Goal: Task Accomplishment & Management: Use online tool/utility

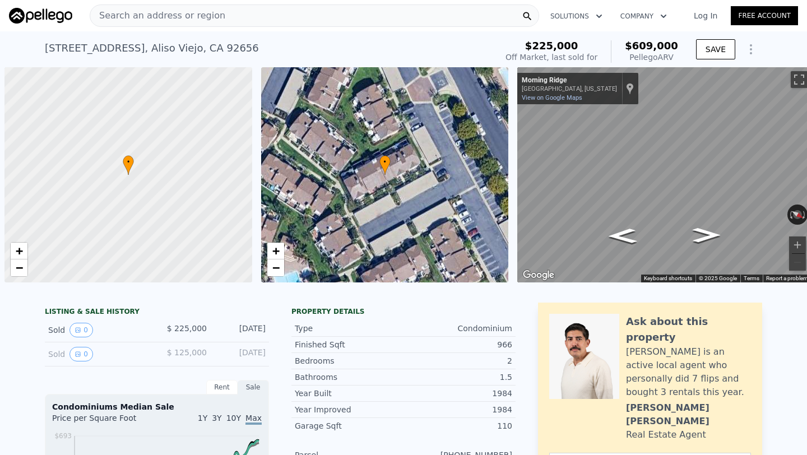
type input "$ 610,000"
type input "$ 337,632"
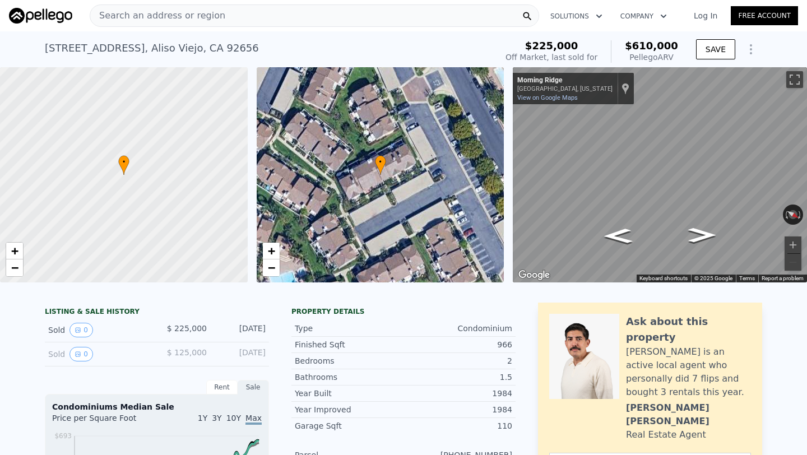
click at [156, 13] on span "Search an address or region" at bounding box center [157, 15] width 135 height 13
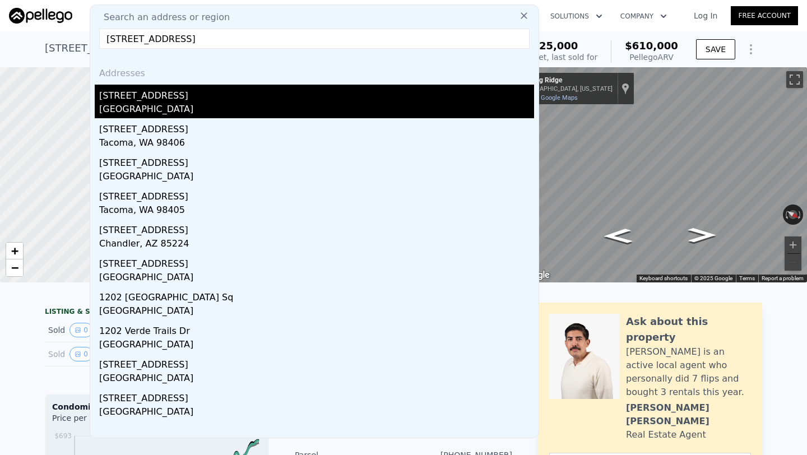
type input "[STREET_ADDRESS]"
click at [180, 99] on div "[STREET_ADDRESS]" at bounding box center [316, 94] width 435 height 18
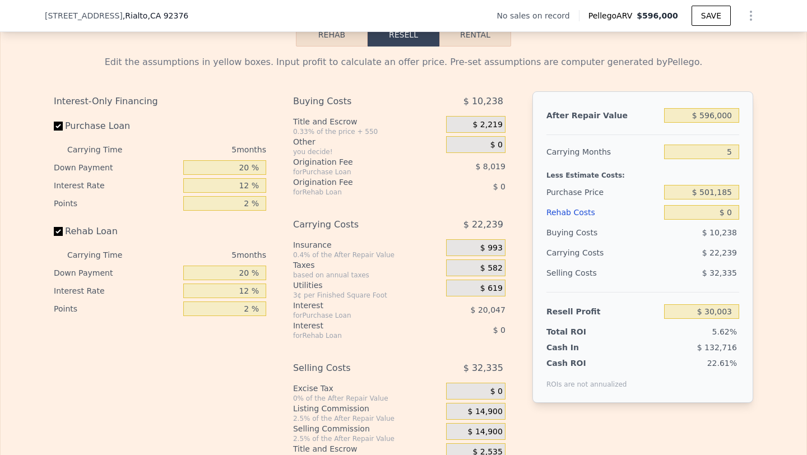
scroll to position [1578, 0]
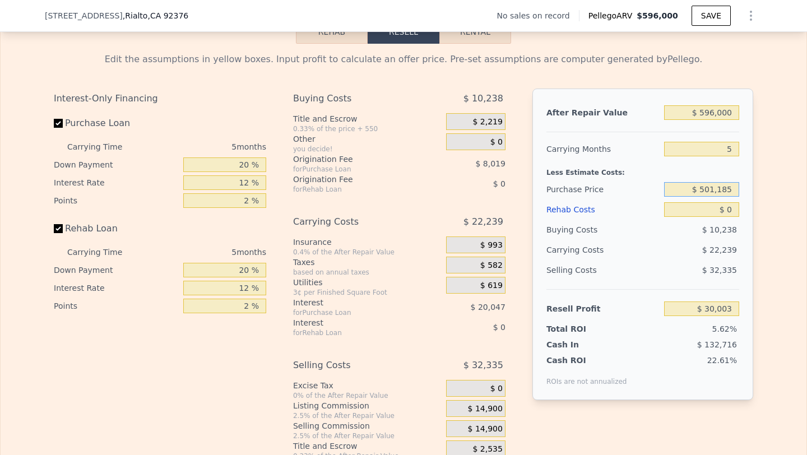
click at [722, 193] on input "$ 501,185" at bounding box center [701, 189] width 75 height 15
click at [721, 195] on input "$ 501,185" at bounding box center [701, 189] width 75 height 15
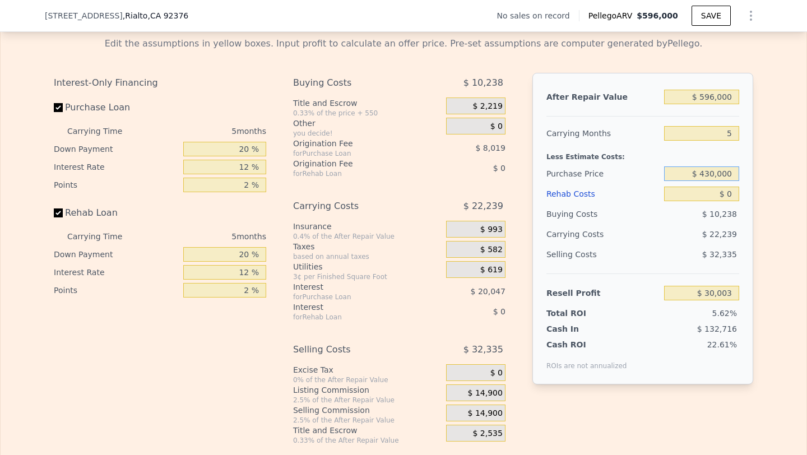
scroll to position [1592, 0]
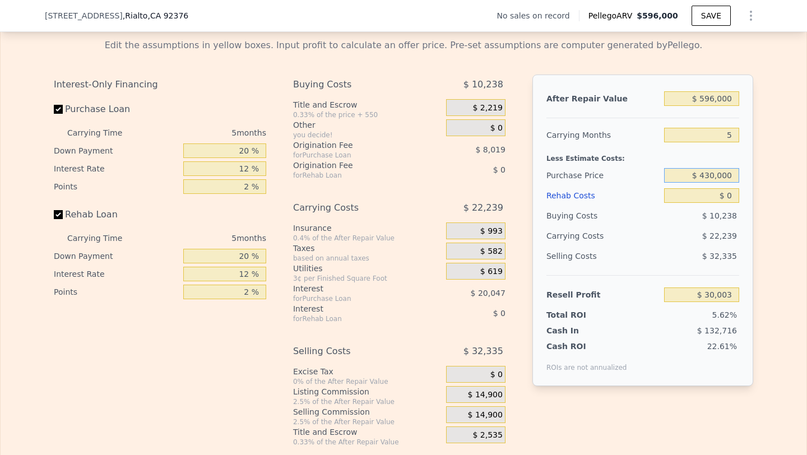
type input "$ 430,000"
click at [730, 102] on input "$ 596,000" at bounding box center [701, 98] width 75 height 15
type input "$ 105,409"
click at [730, 102] on input "$ 596,000" at bounding box center [701, 98] width 75 height 15
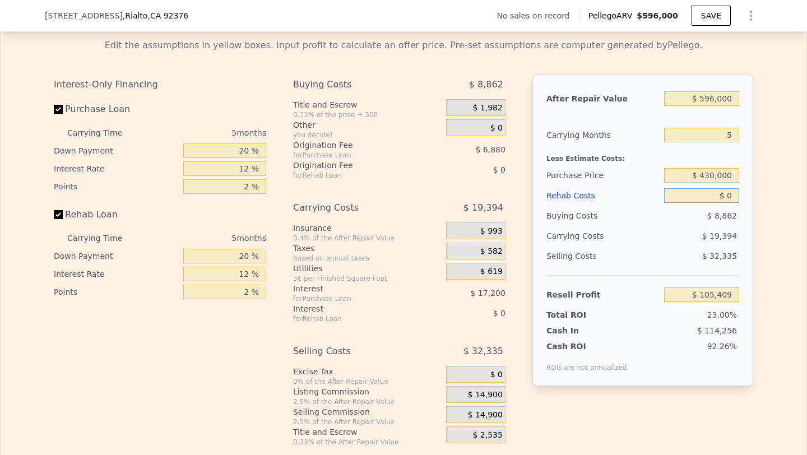
click at [721, 195] on input "$ 0" at bounding box center [701, 195] width 75 height 15
type input "$ 7"
type input "$ 105,402"
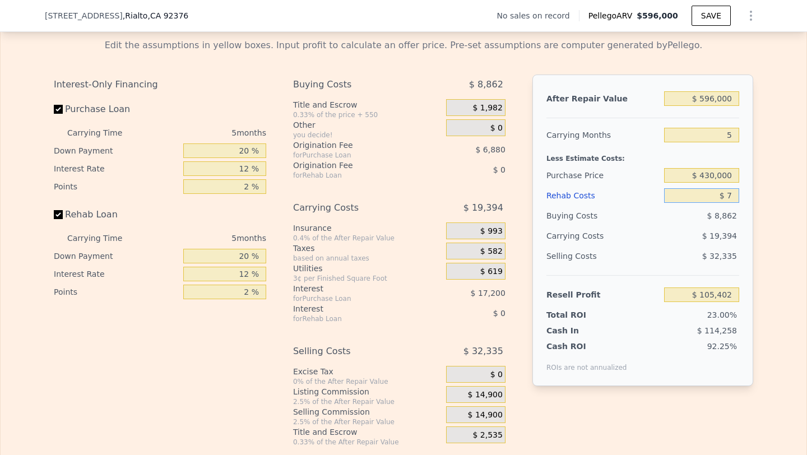
type input "$ 70"
type input "$ 105,333"
type input "$ 700"
type input "$ 104,668"
type input "$ 7,000"
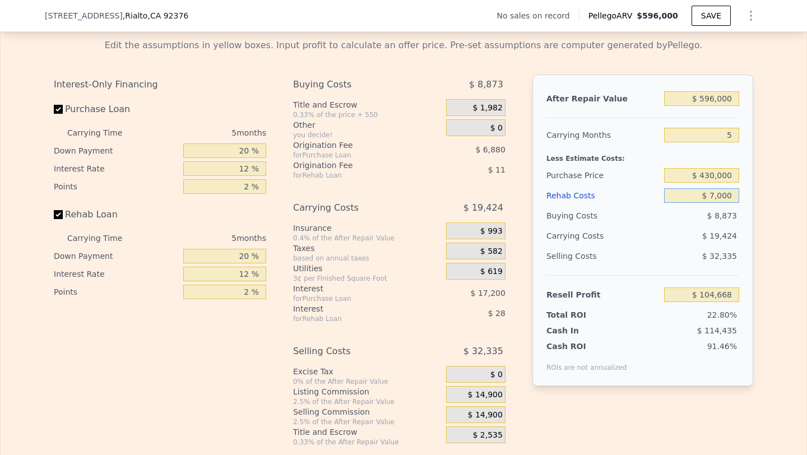
type input "$ 98,017"
type input "$ 70,000"
type input "$ 31,489"
type input "$ 70,000"
click at [496, 415] on span "$ 14,900" at bounding box center [485, 415] width 35 height 10
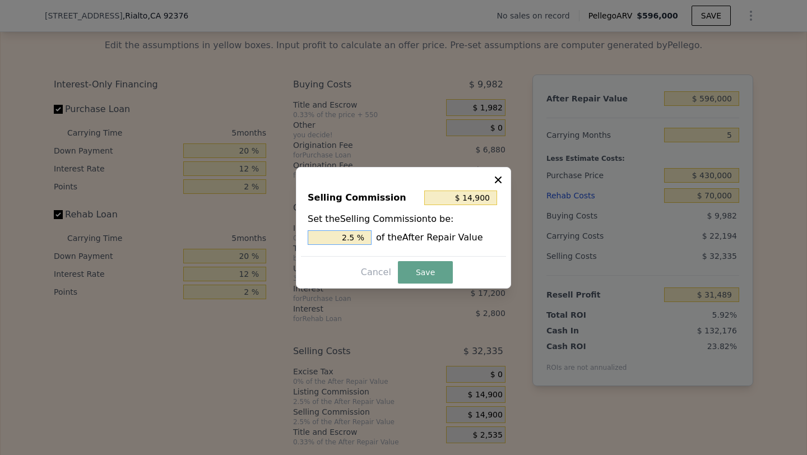
click at [350, 239] on input "2.5 %" at bounding box center [339, 237] width 64 height 15
type input "$ 0"
type input "0 %"
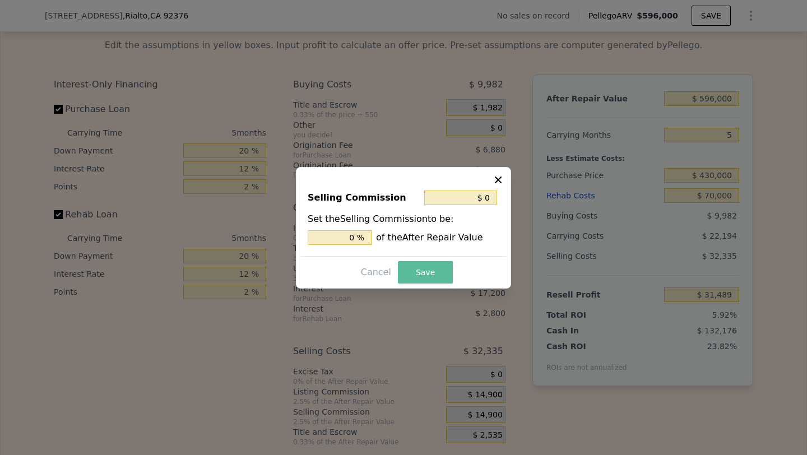
click at [429, 269] on button "Save" at bounding box center [425, 272] width 55 height 22
type input "$ 46,389"
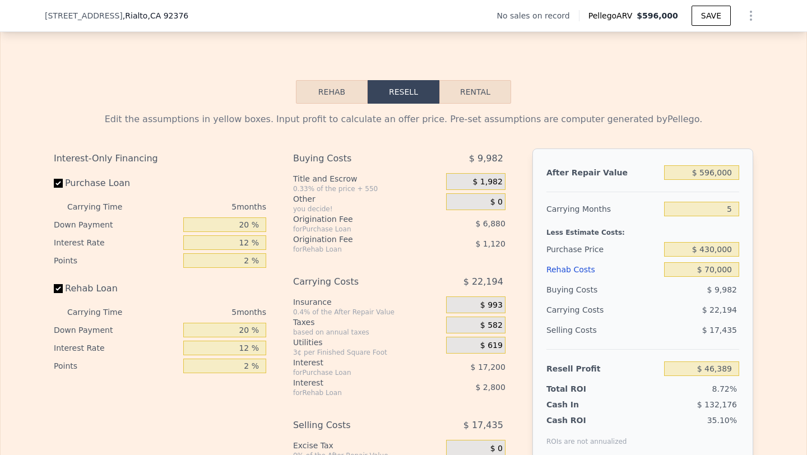
scroll to position [1525, 0]
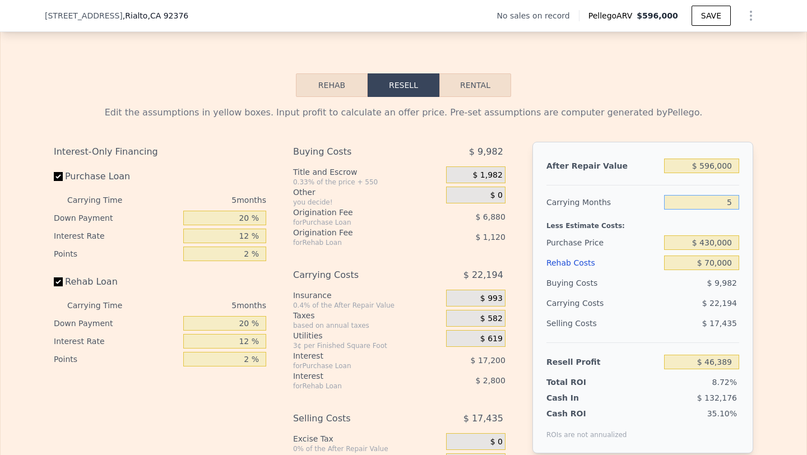
click at [726, 199] on input "5" at bounding box center [701, 202] width 75 height 15
type input "6"
type input "$ 41,950"
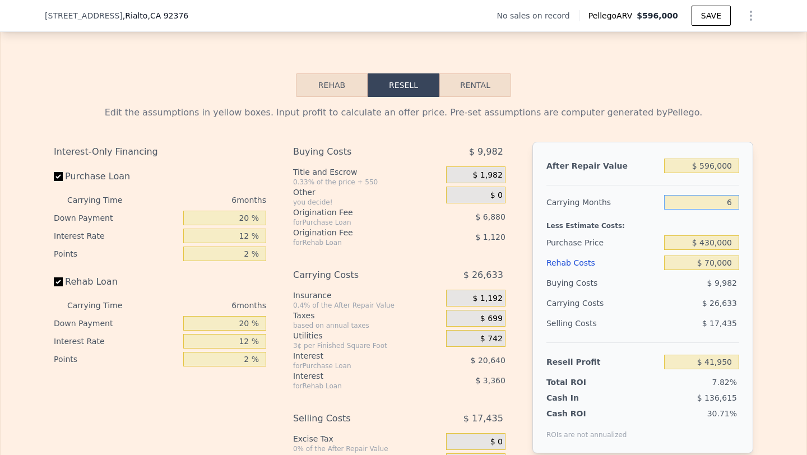
type input "6"
click at [624, 232] on div "Less Estimate Costs:" at bounding box center [642, 222] width 193 height 20
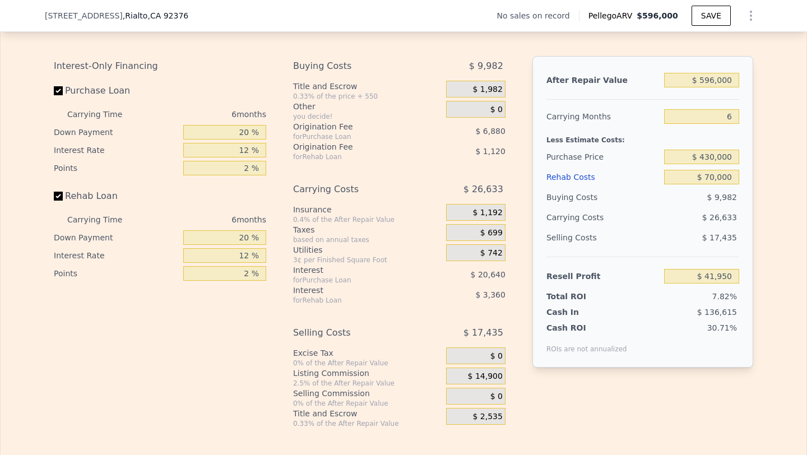
scroll to position [1620, 0]
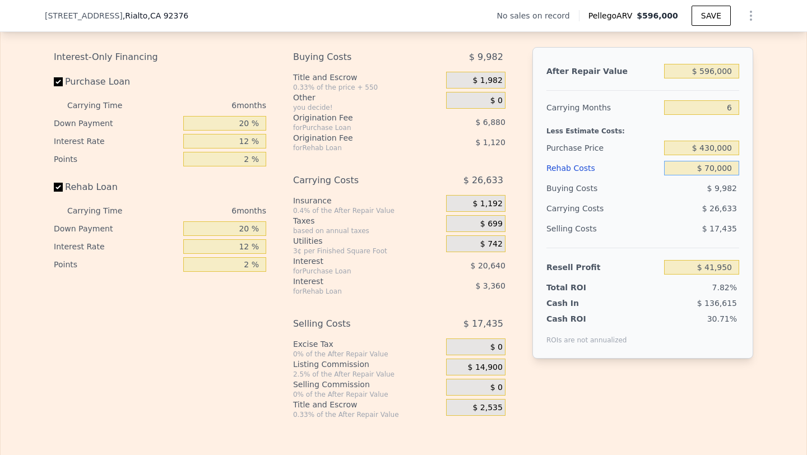
click at [708, 166] on input "$ 70,000" at bounding box center [701, 168] width 75 height 15
type input "$ 8"
type input "$ 116,422"
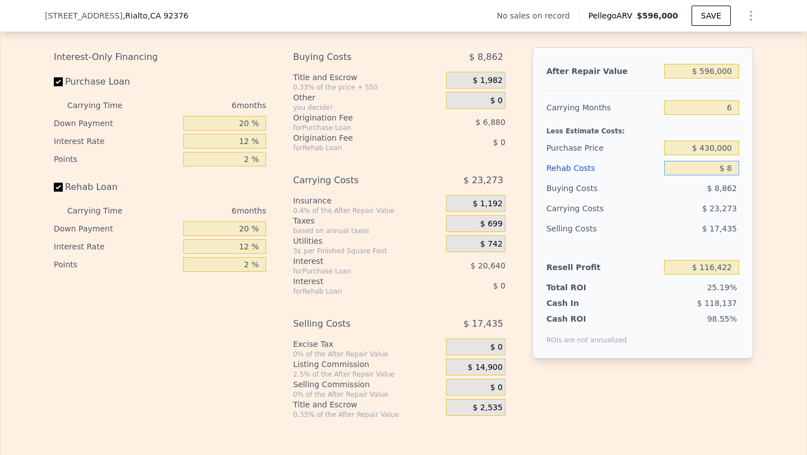
type input "$ 80"
type input "$ 116,343"
type input "$ 800"
type input "$ 115,581"
type input "$ 8,000"
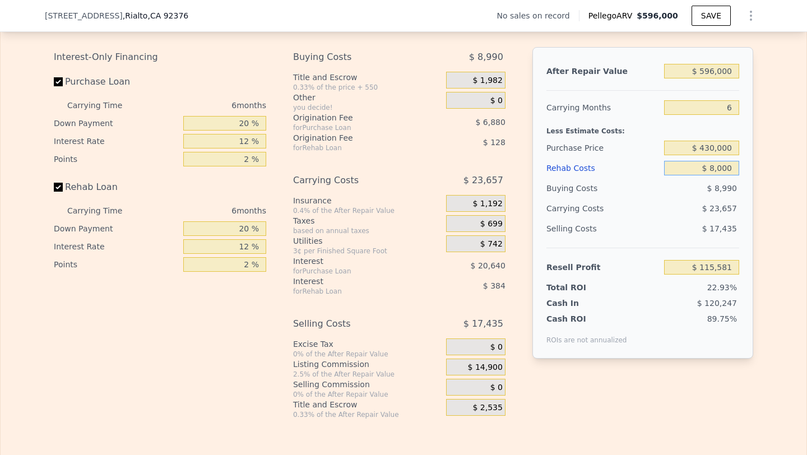
type input "$ 107,918"
type input "$ 80,000"
type input "$ 31,310"
type input "$ 80,000"
click at [668, 222] on div "$ 17,435" at bounding box center [702, 228] width 76 height 20
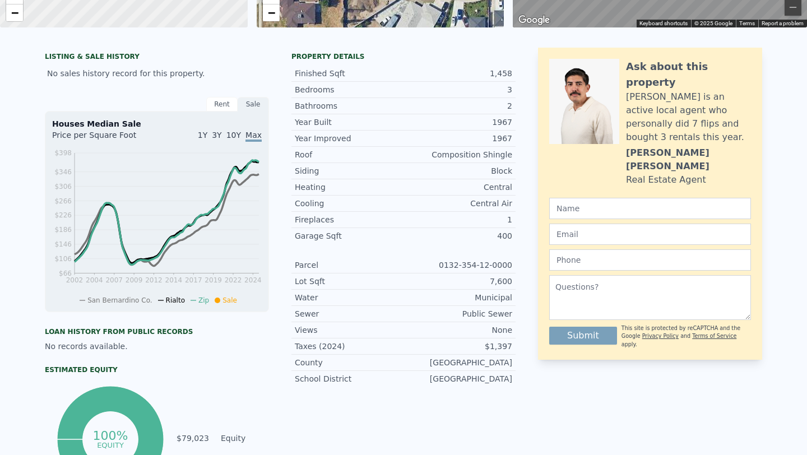
scroll to position [0, 0]
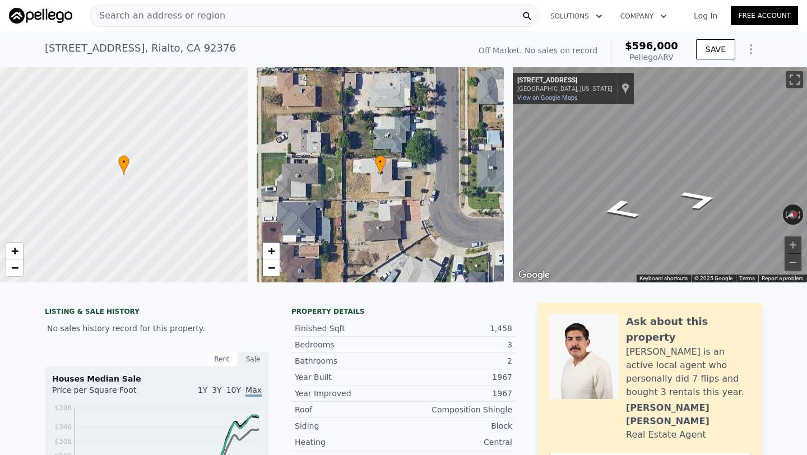
type input "5"
type input "$ 0"
type input "$ 30,003"
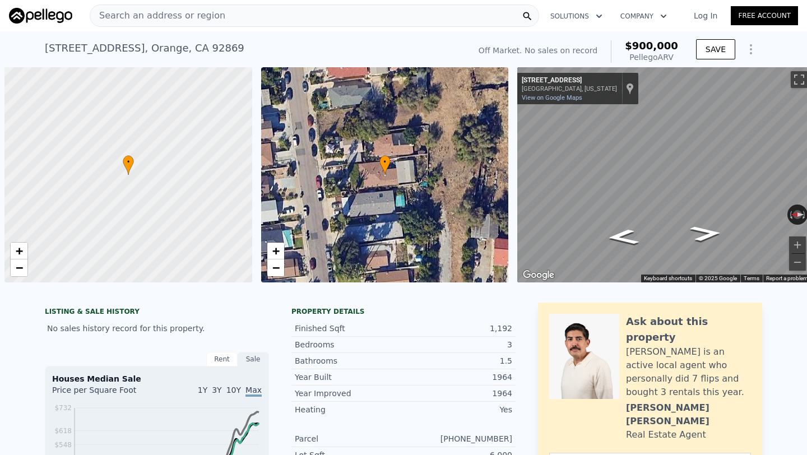
drag, startPoint x: 0, startPoint y: 0, endPoint x: 164, endPoint y: 13, distance: 164.1
click at [164, 13] on span "Search an address or region" at bounding box center [157, 15] width 135 height 13
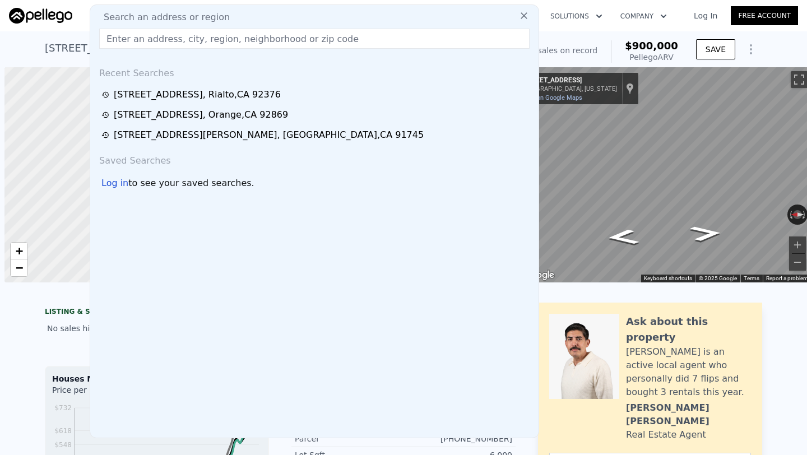
scroll to position [0, 4]
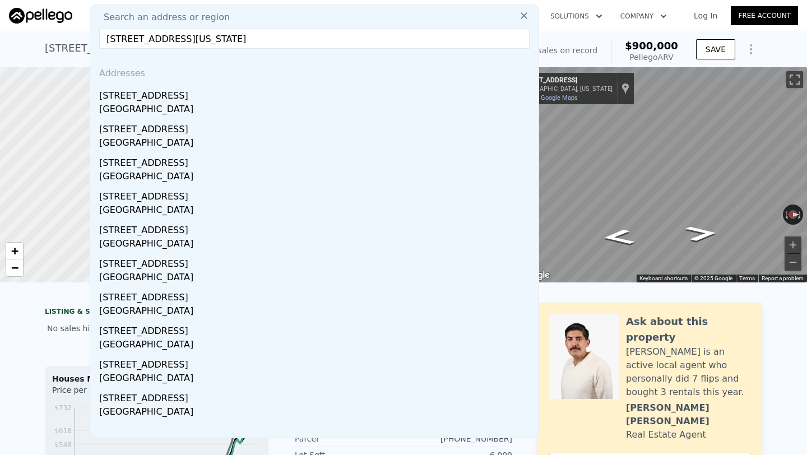
type input "3613 West 145th Street Hawthorne, California 90250"
click at [207, 95] on div "3613 W 145th St" at bounding box center [316, 94] width 435 height 18
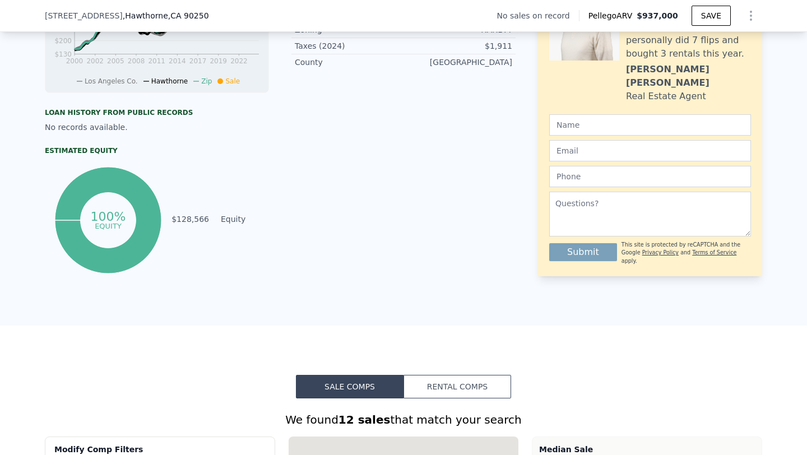
scroll to position [750, 0]
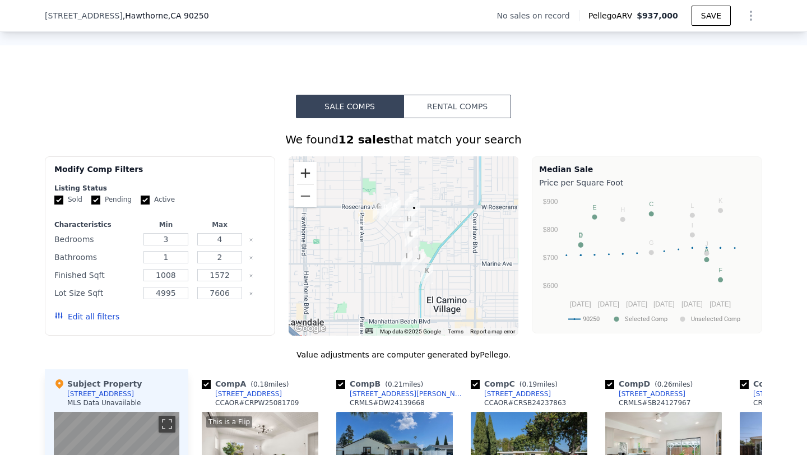
click at [311, 171] on button "Zoom in" at bounding box center [305, 173] width 22 height 22
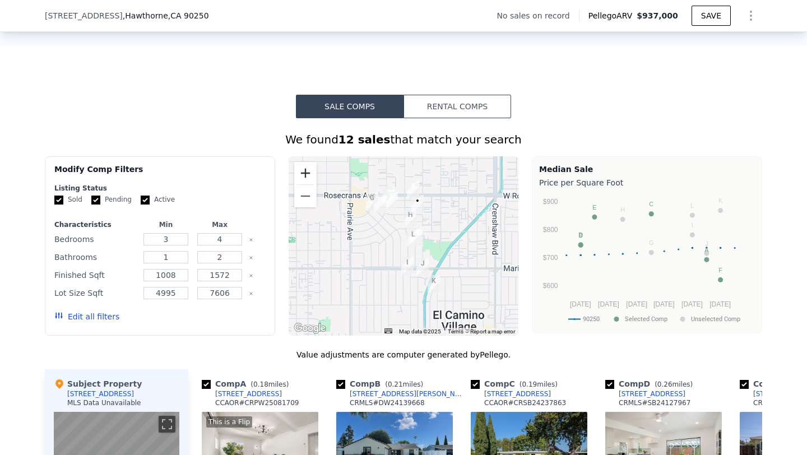
click at [311, 171] on button "Zoom in" at bounding box center [305, 173] width 22 height 22
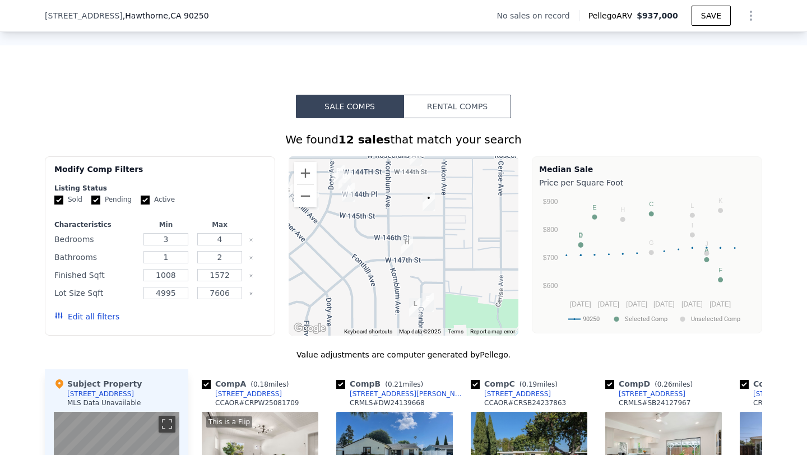
drag, startPoint x: 422, startPoint y: 212, endPoint x: 402, endPoint y: 279, distance: 70.2
click at [402, 282] on div at bounding box center [403, 245] width 230 height 179
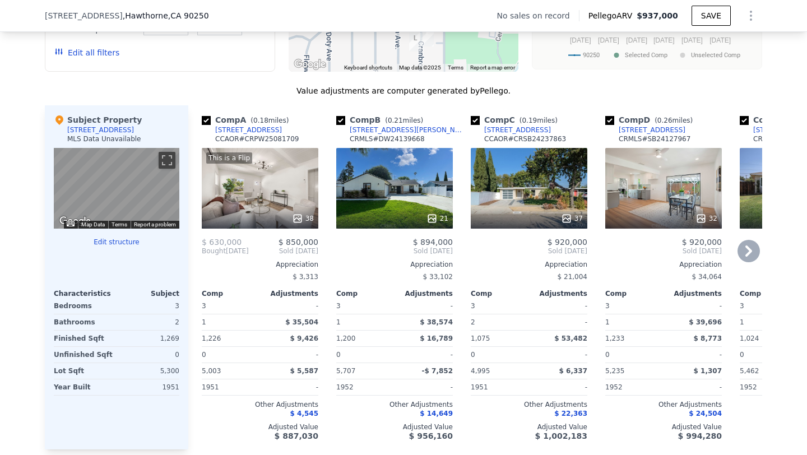
scroll to position [1036, 0]
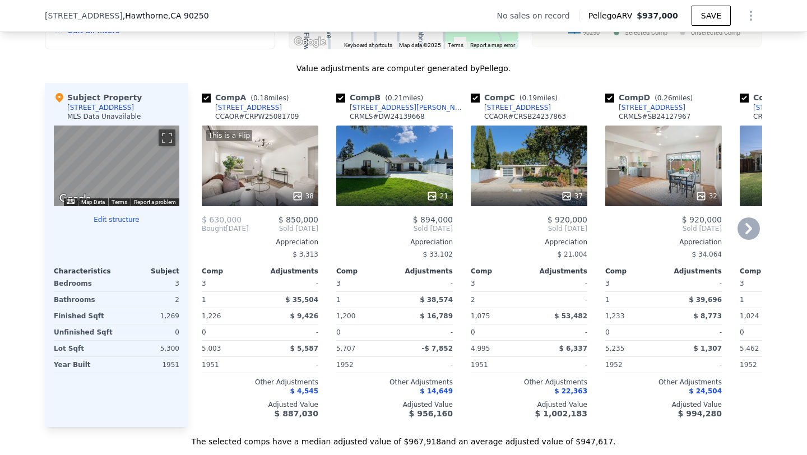
click at [538, 166] on div "37" at bounding box center [528, 165] width 117 height 81
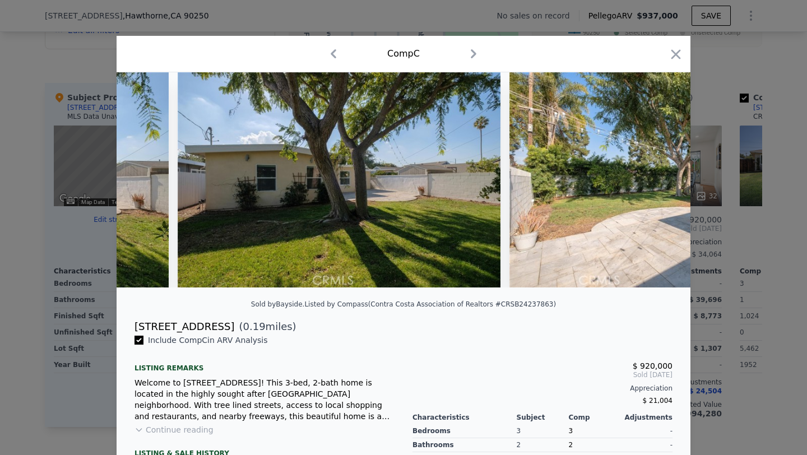
scroll to position [0, 11489]
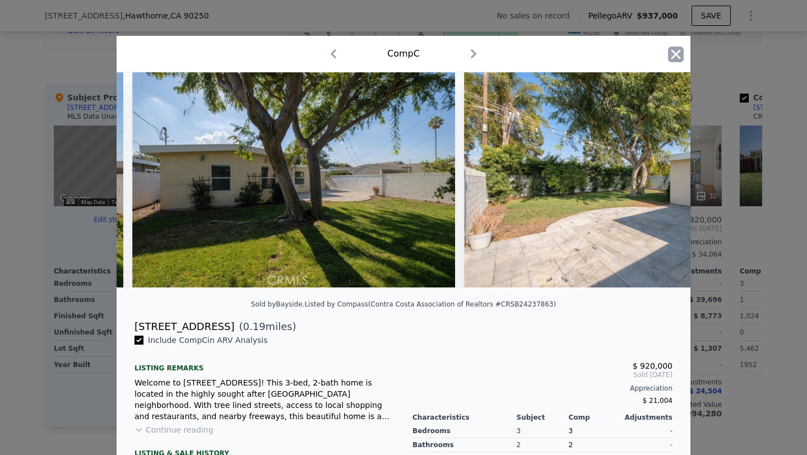
click at [677, 53] on icon "button" at bounding box center [676, 54] width 10 height 10
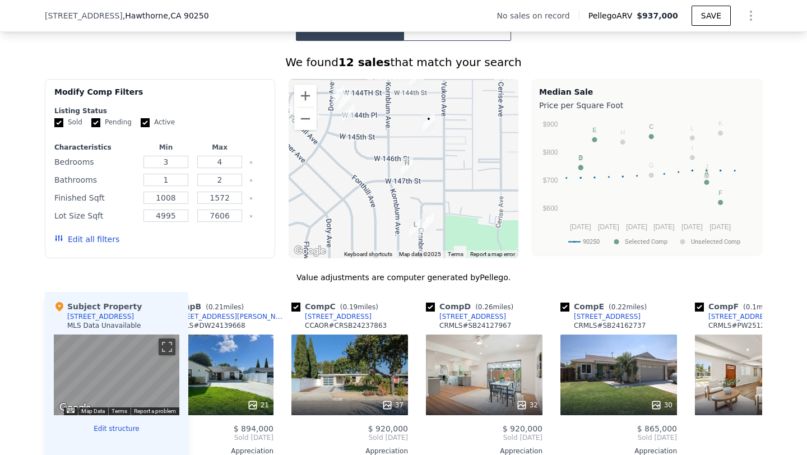
scroll to position [0, 212]
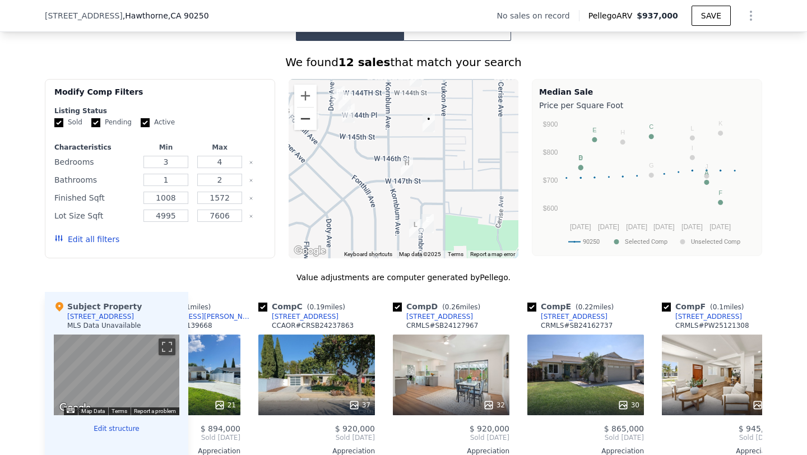
click at [306, 125] on button "Zoom out" at bounding box center [305, 119] width 22 height 22
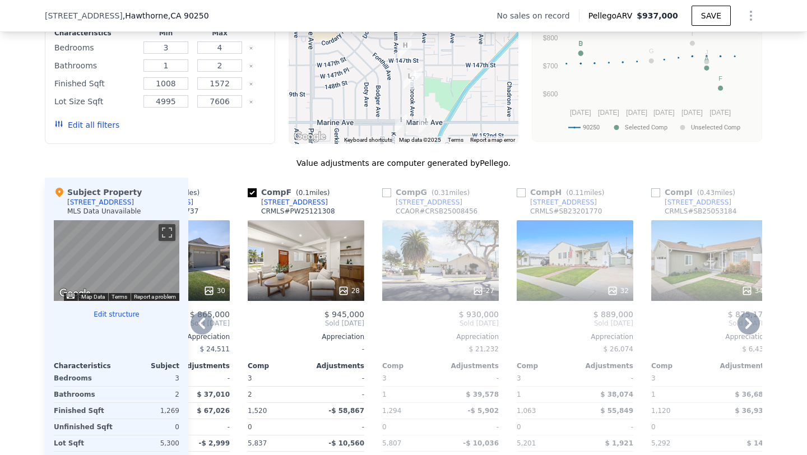
scroll to position [949, 0]
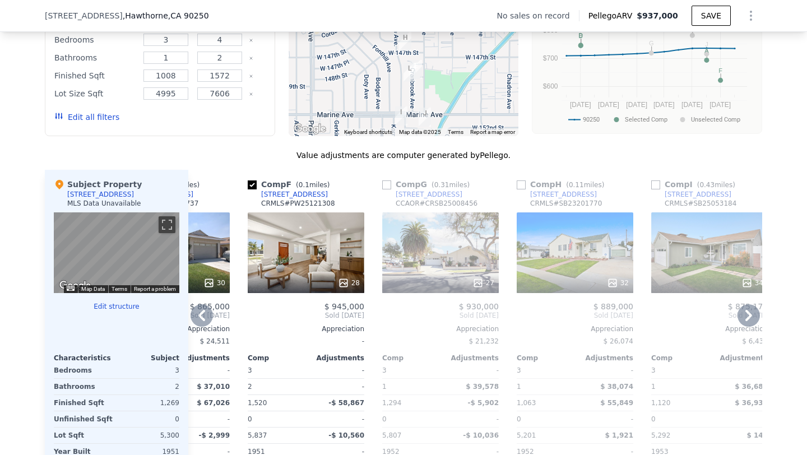
click at [439, 264] on div "27" at bounding box center [440, 252] width 117 height 81
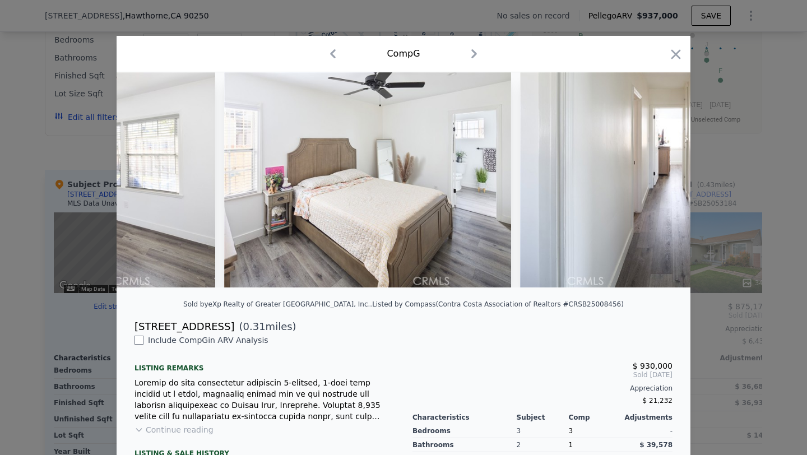
scroll to position [0, 5477]
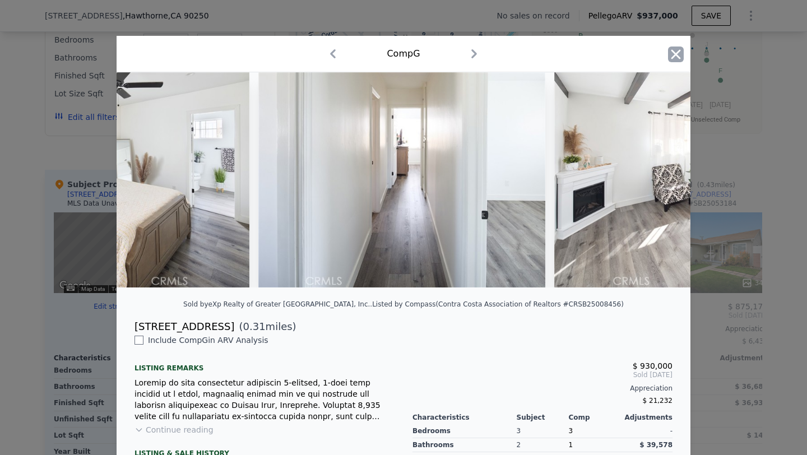
click at [673, 56] on icon "button" at bounding box center [676, 54] width 10 height 10
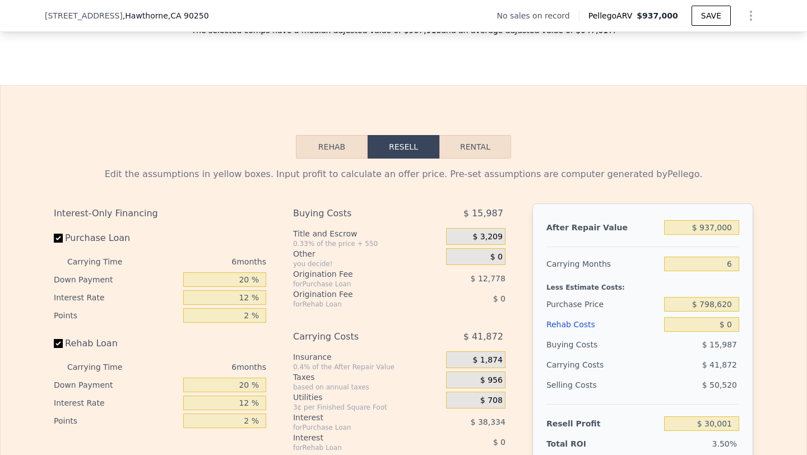
scroll to position [1488, 0]
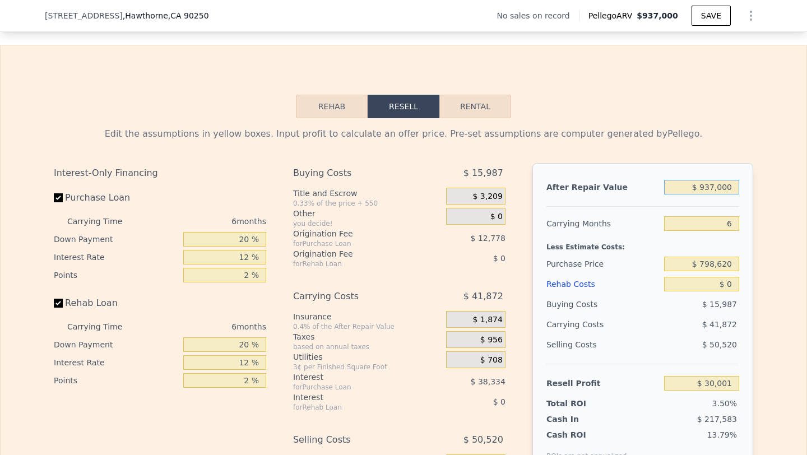
click at [713, 188] on input "$ 937,000" at bounding box center [701, 187] width 75 height 15
type input "$ 9,250"
type input "-$ 854,281"
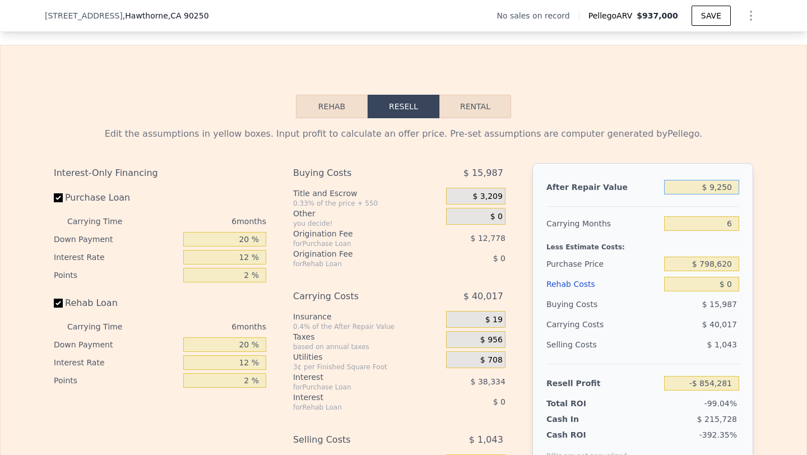
type input "$ 92,500"
type input "-$ 846,417"
type input "$ 925,000"
type input "$ 18,665"
type input "$ 925,000"
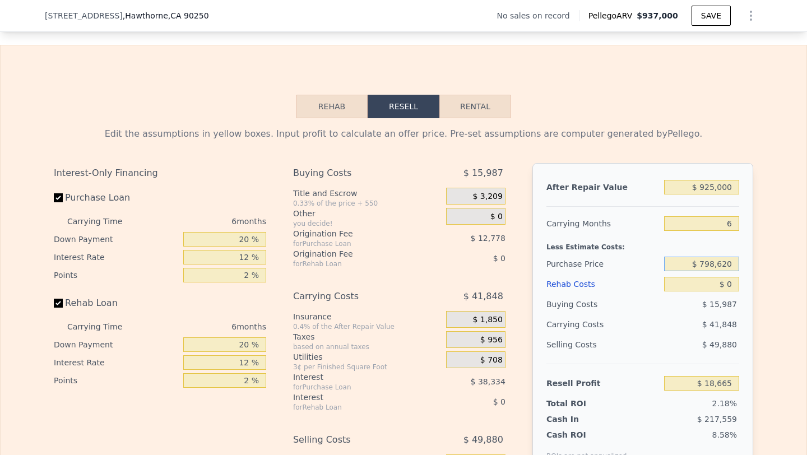
click at [700, 262] on input "$ 798,620" at bounding box center [701, 264] width 75 height 15
type input "$ 700,000"
click at [729, 284] on input "$ 0" at bounding box center [701, 284] width 75 height 15
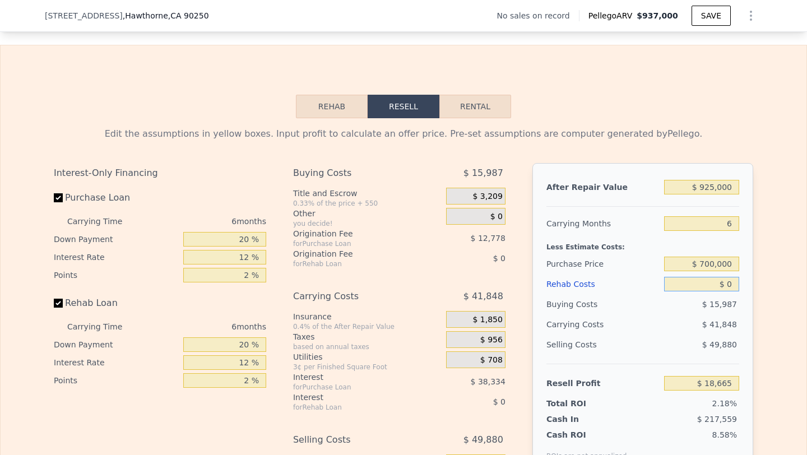
type input "$ 123,925"
click at [729, 284] on input "$ 0" at bounding box center [701, 284] width 75 height 15
type input "$ 1"
type input "$ 123,924"
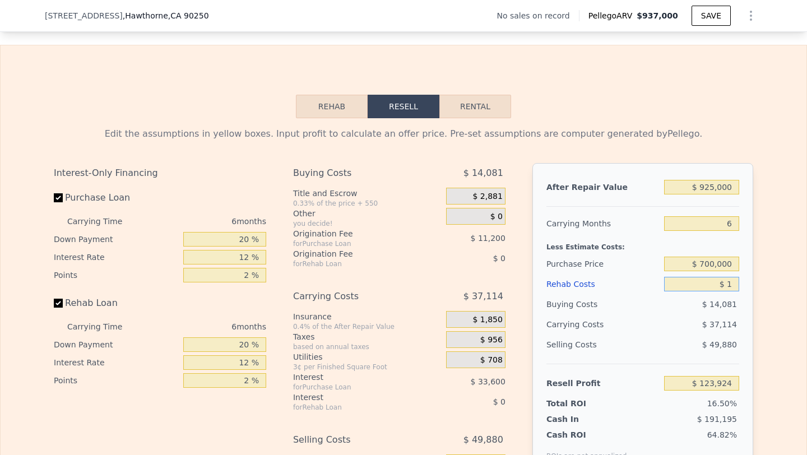
type input "$ 10"
type input "$ 123,915"
type input "$ 1,000"
type input "$ 122,861"
type input "$ 10,000"
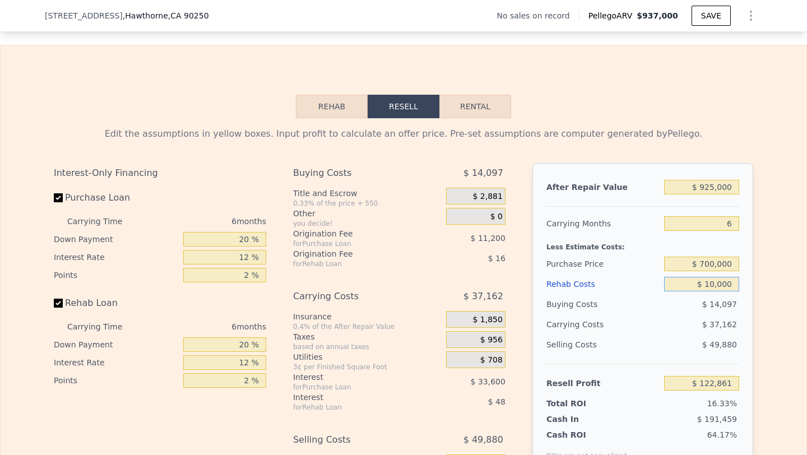
type input "$ 113,285"
type input "$ 100,000"
type input "$ 17,525"
type input "$ 100,000"
click at [635, 276] on div "Rehab Costs" at bounding box center [602, 284] width 113 height 20
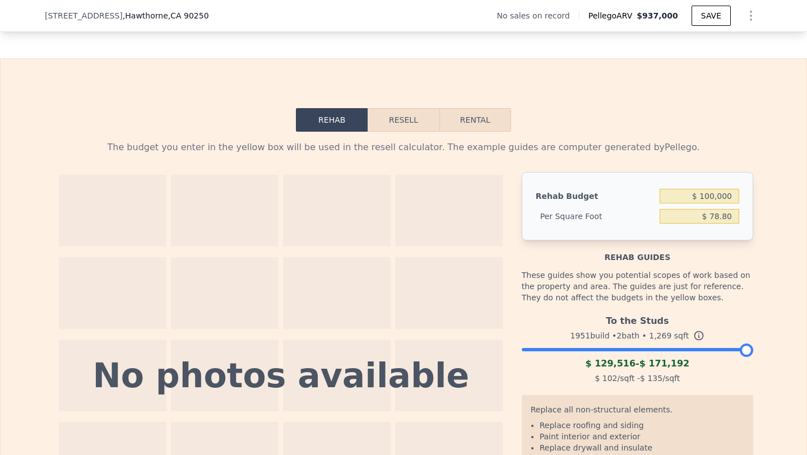
scroll to position [1461, 0]
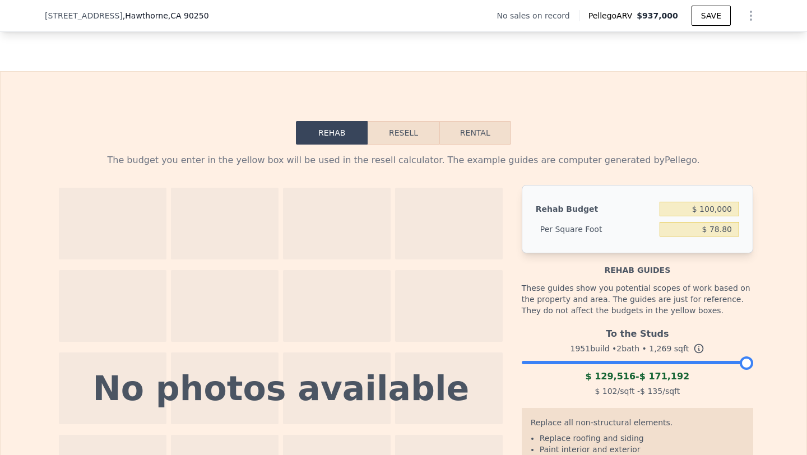
click at [409, 136] on button "Resell" at bounding box center [402, 133] width 71 height 24
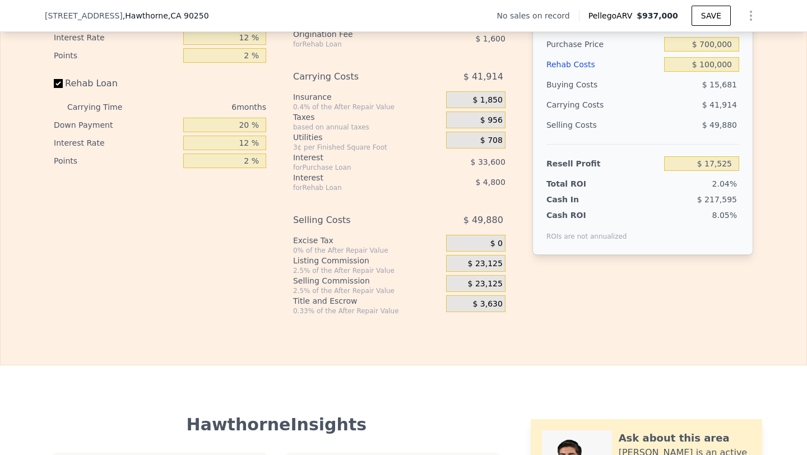
scroll to position [1708, 0]
click at [467, 284] on div "$ 23,125" at bounding box center [475, 282] width 59 height 17
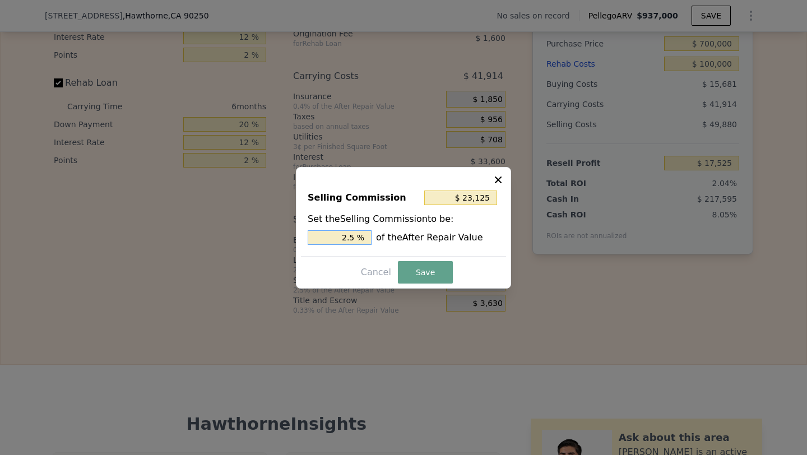
click at [342, 230] on input "2.5 %" at bounding box center [339, 237] width 64 height 15
type input "$ 0"
type input "0 %"
click at [418, 271] on button "Save" at bounding box center [425, 272] width 55 height 22
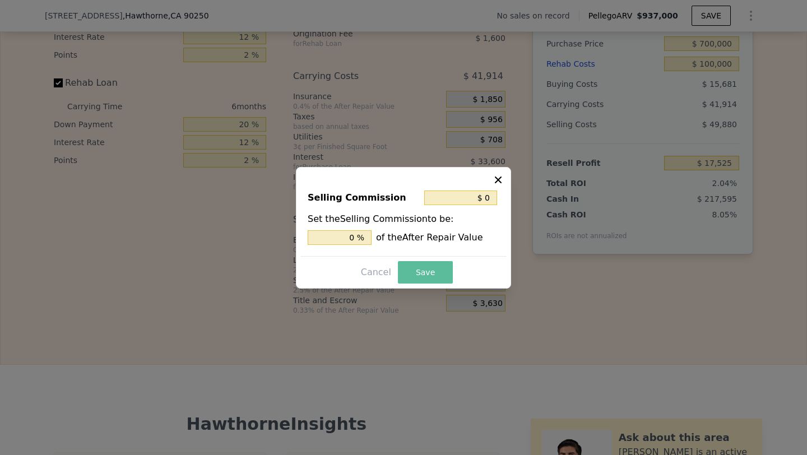
type input "$ 40,650"
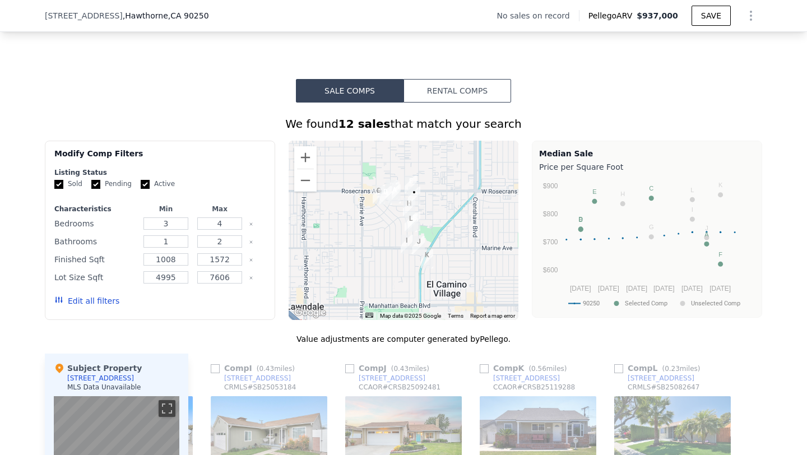
scroll to position [775, 0]
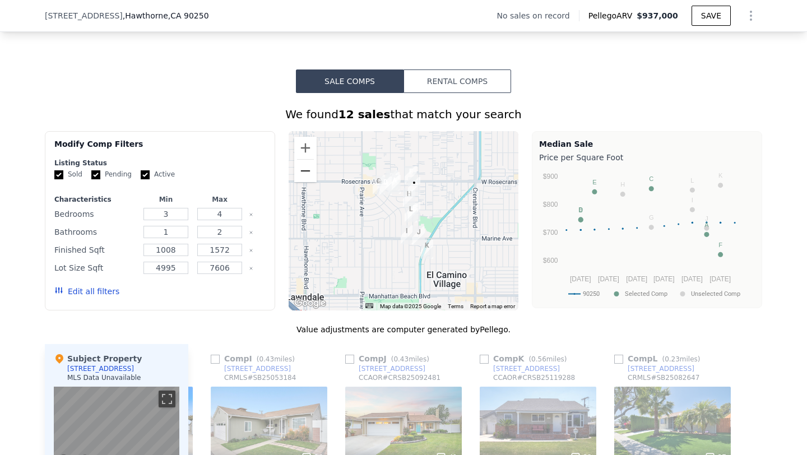
click at [302, 167] on button "Zoom out" at bounding box center [305, 171] width 22 height 22
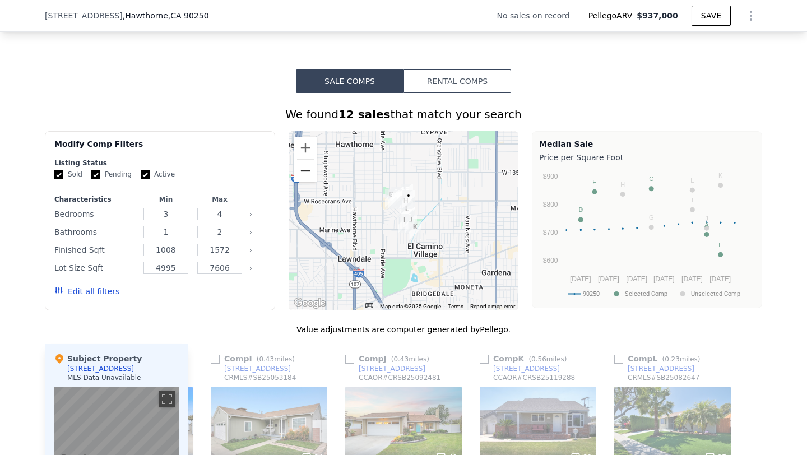
click at [302, 167] on button "Zoom out" at bounding box center [305, 171] width 22 height 22
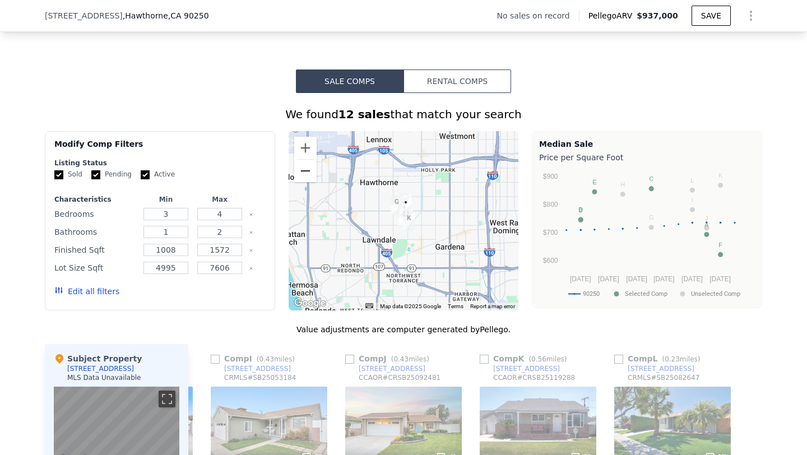
click at [302, 167] on button "Zoom out" at bounding box center [305, 171] width 22 height 22
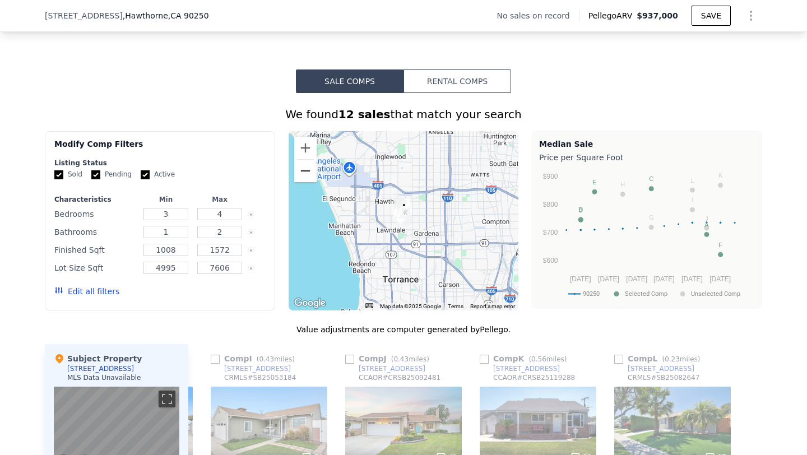
type input "$ 937,000"
type input "$ 0"
type input "$ 30,001"
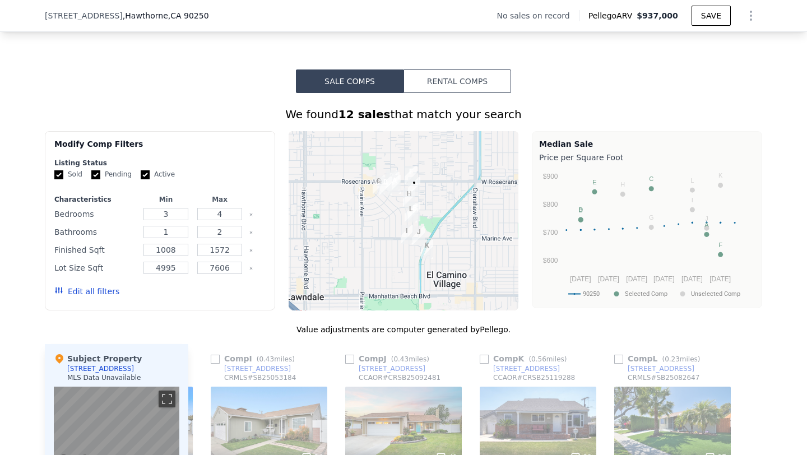
click at [302, 167] on div at bounding box center [403, 220] width 230 height 179
click at [302, 167] on button "Zoom out" at bounding box center [305, 171] width 22 height 22
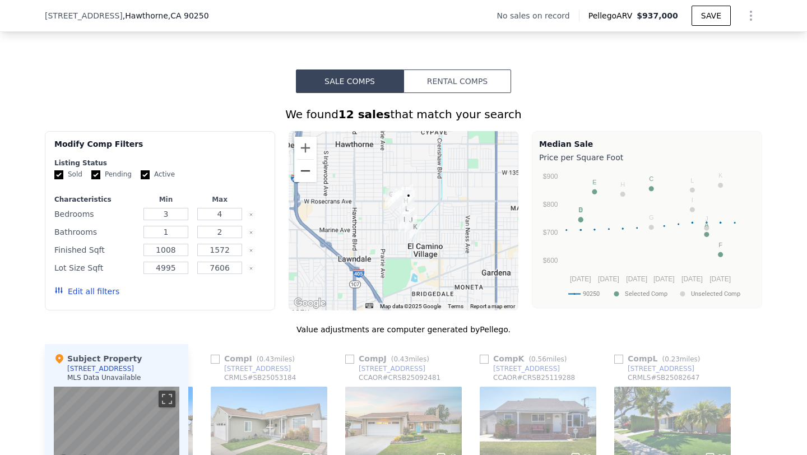
click at [302, 167] on button "Zoom out" at bounding box center [305, 171] width 22 height 22
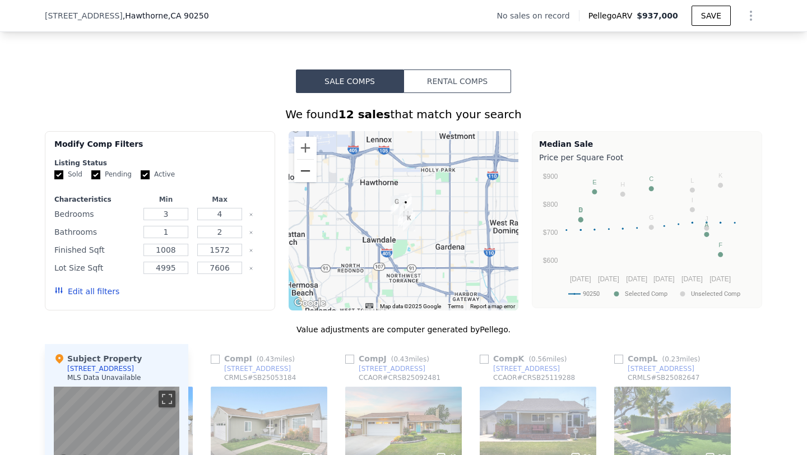
click at [302, 167] on button "Zoom out" at bounding box center [305, 171] width 22 height 22
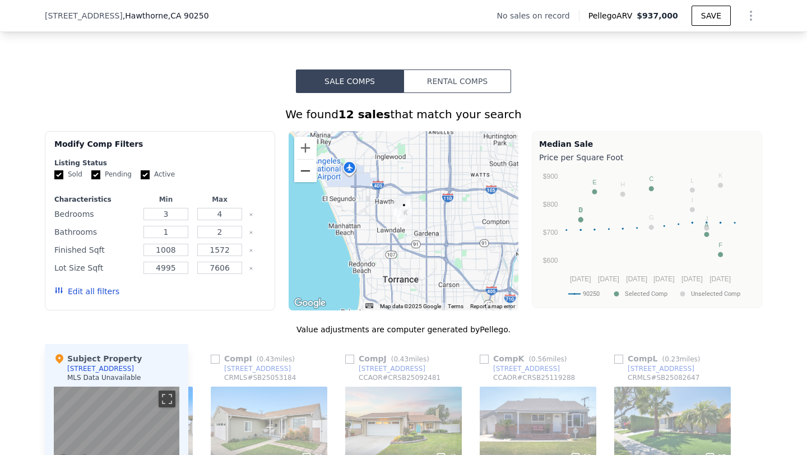
click at [302, 167] on button "Zoom out" at bounding box center [305, 171] width 22 height 22
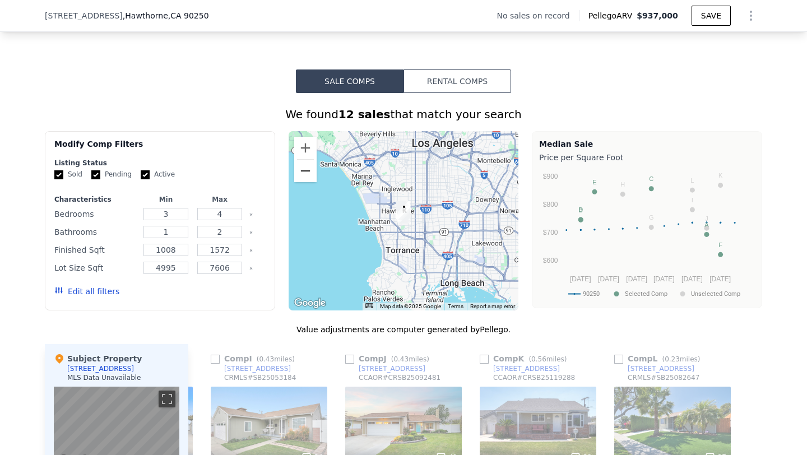
click at [302, 167] on button "Zoom out" at bounding box center [305, 171] width 22 height 22
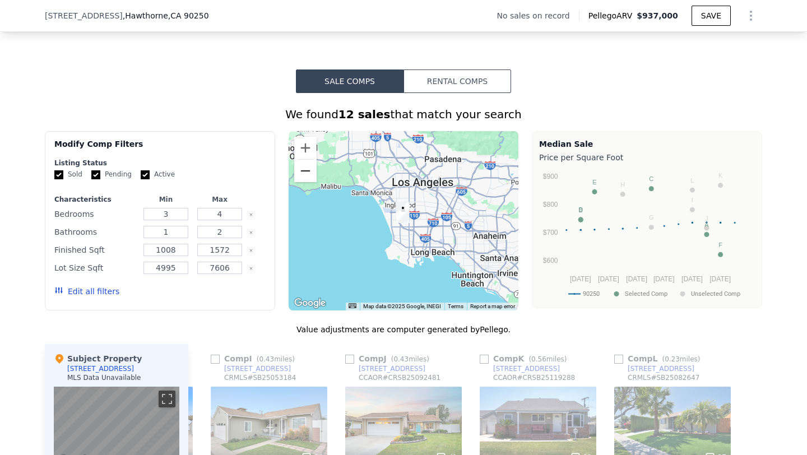
click at [302, 167] on button "Zoom out" at bounding box center [305, 171] width 22 height 22
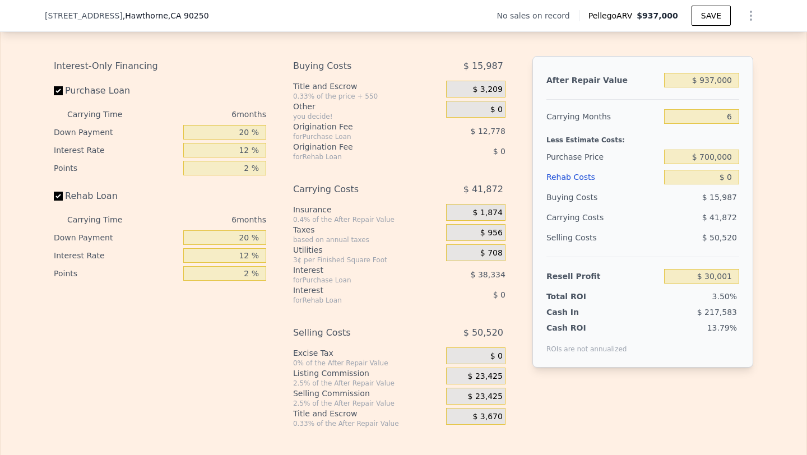
scroll to position [1598, 0]
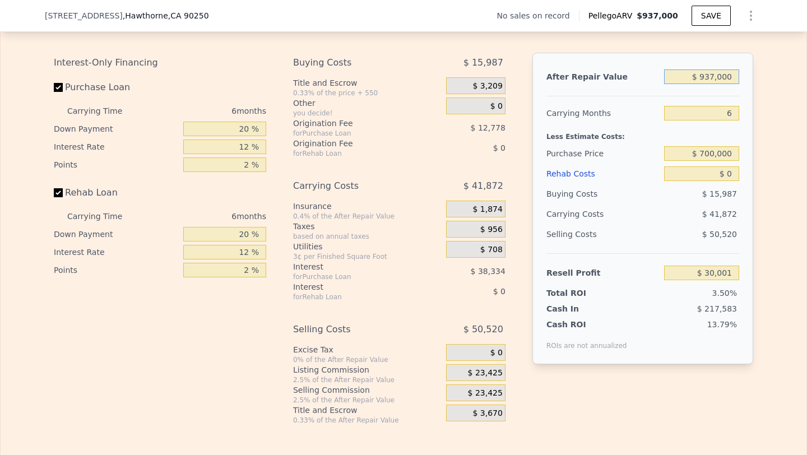
click at [724, 76] on input "$ 937,000" at bounding box center [701, 76] width 75 height 15
type input "$ 9"
type input "-$ 855,146"
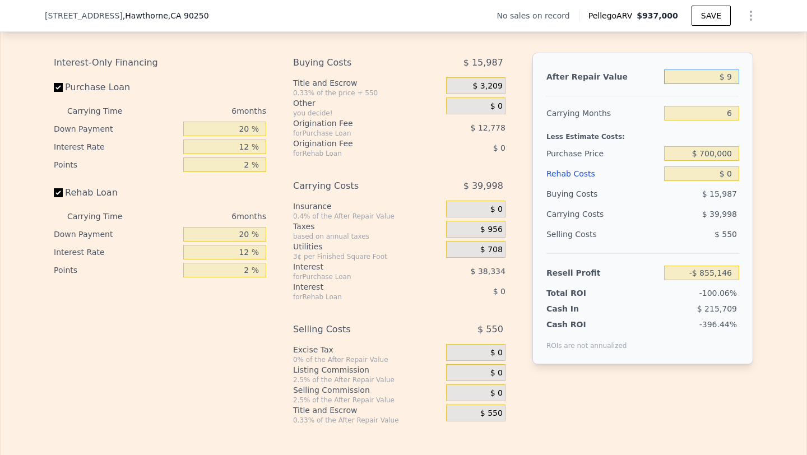
type input "$ 92"
type input "-$ 855,067"
type input "$ 925"
type input "-$ 854,281"
type input "$ 9,250"
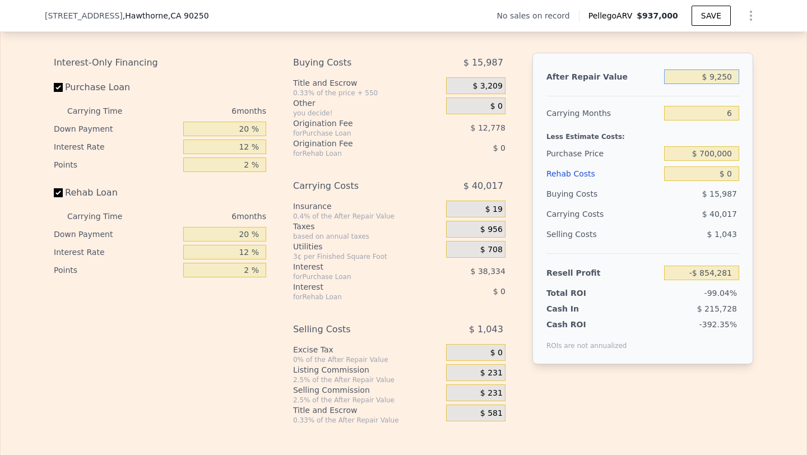
type input "-$ 846,417"
type input "$ 92,500"
type input "-$ 767,774"
type input "$ 925,000"
type input "$ 18,665"
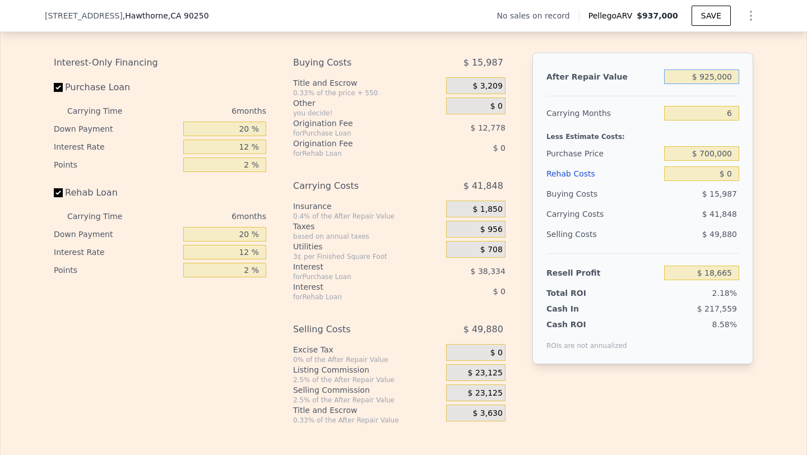
type input "$ 9,250,000"
type input "$ 7,883,042"
type input "$ 925,000"
type input "$ 18,665"
type input "$ 925,000"
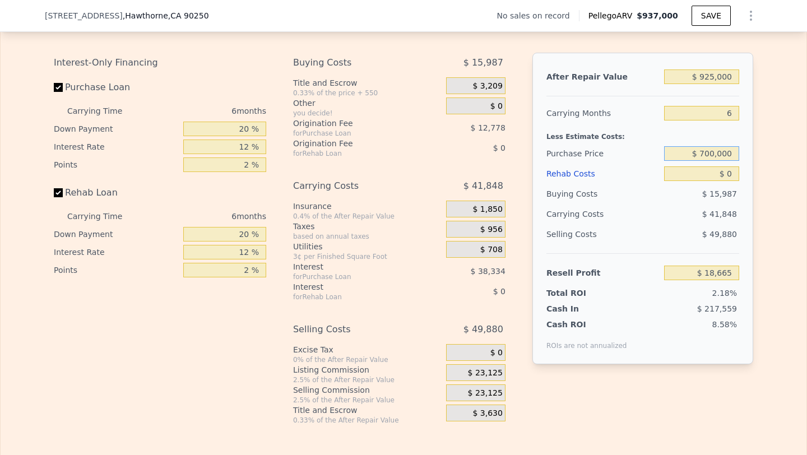
click at [721, 151] on input "$ 700,000" at bounding box center [701, 153] width 75 height 15
click at [726, 176] on input "$ 0" at bounding box center [701, 173] width 75 height 15
type input "$ 123,925"
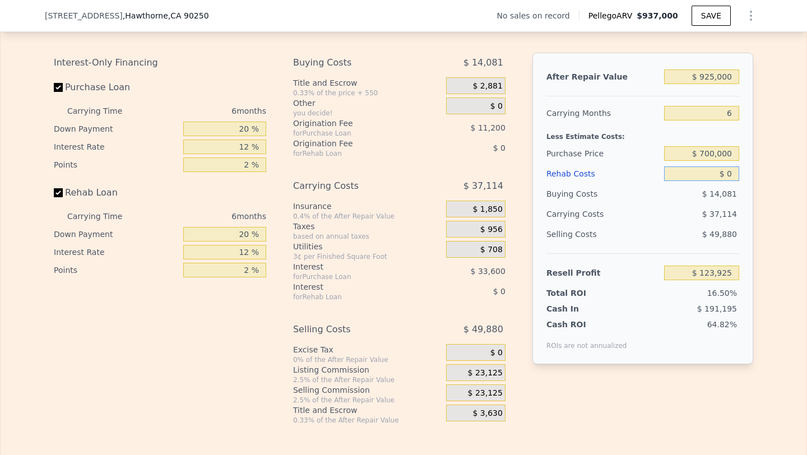
click at [726, 176] on input "$ 0" at bounding box center [701, 173] width 75 height 15
type input "$ 1"
type input "$ 123,924"
type input "$ 10"
type input "$ 123,915"
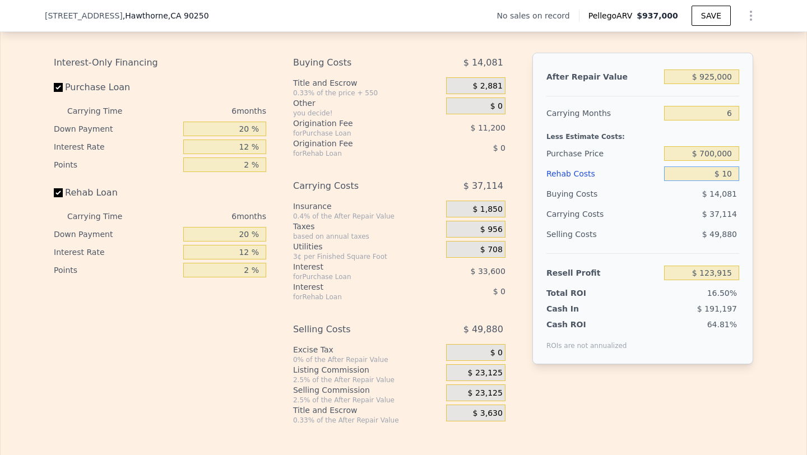
type input "$ 100"
type input "$ 123,817"
type input "$ 1,000"
type input "$ 122,861"
type input "$ 10,000"
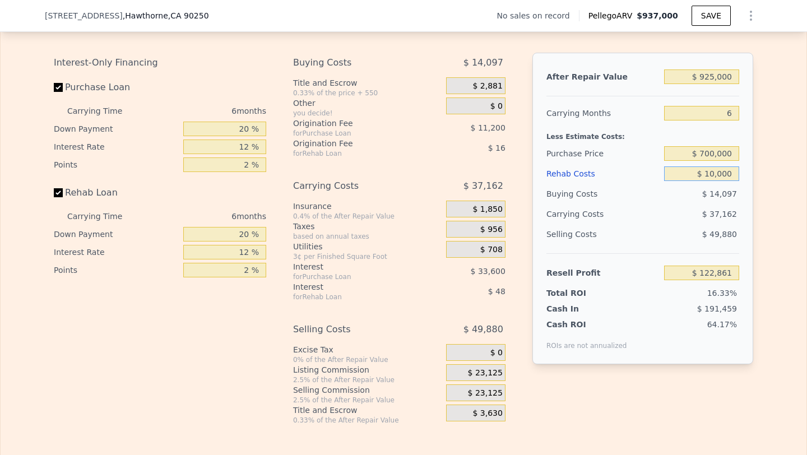
type input "$ 113,285"
type input "$ 100,000"
type input "$ 17,525"
type input "$ 100,000"
click at [476, 390] on span "$ 23,125" at bounding box center [485, 393] width 35 height 10
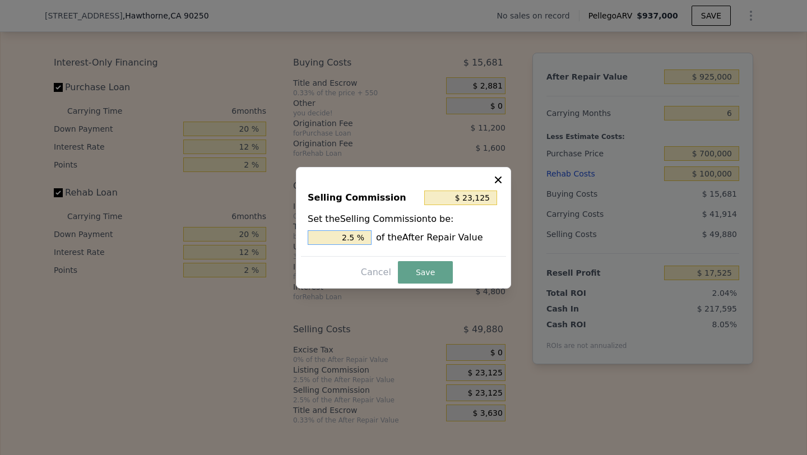
click at [343, 236] on input "2.5 %" at bounding box center [339, 237] width 64 height 15
type input "$ 0"
type input "0 %"
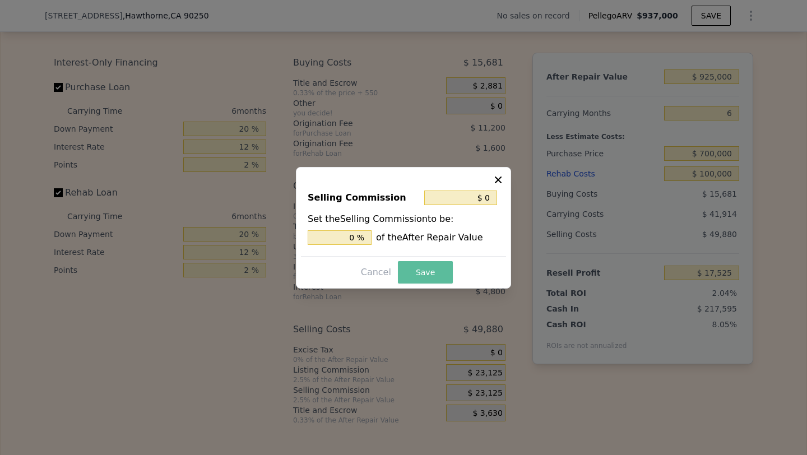
click at [420, 263] on button "Save" at bounding box center [425, 272] width 55 height 22
type input "$ 40,650"
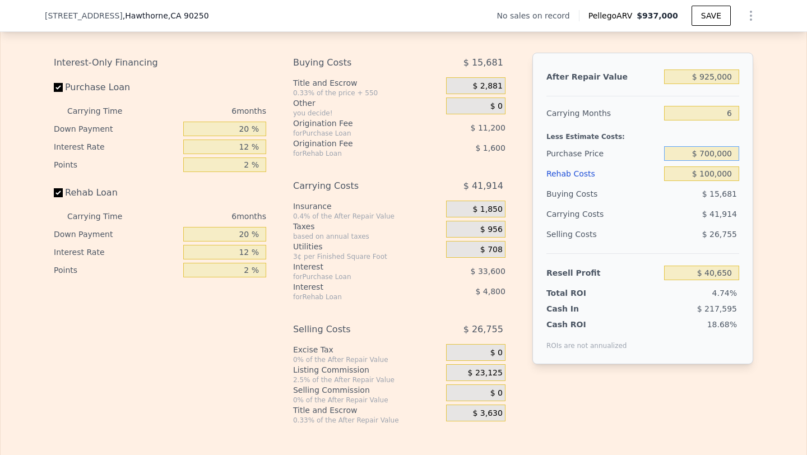
click at [717, 152] on input "$ 700,000" at bounding box center [701, 153] width 75 height 15
type input "$ 675,000"
click at [711, 235] on span "$ 26,755" at bounding box center [719, 234] width 35 height 9
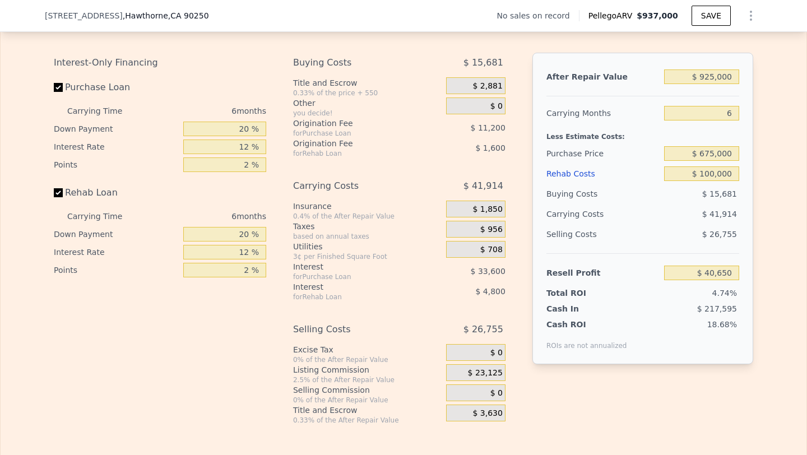
type input "$ 67,333"
type input "$ 937,000"
type input "$ 0"
type input "$ 30,001"
click at [709, 73] on input "$ 937,000" at bounding box center [701, 76] width 75 height 15
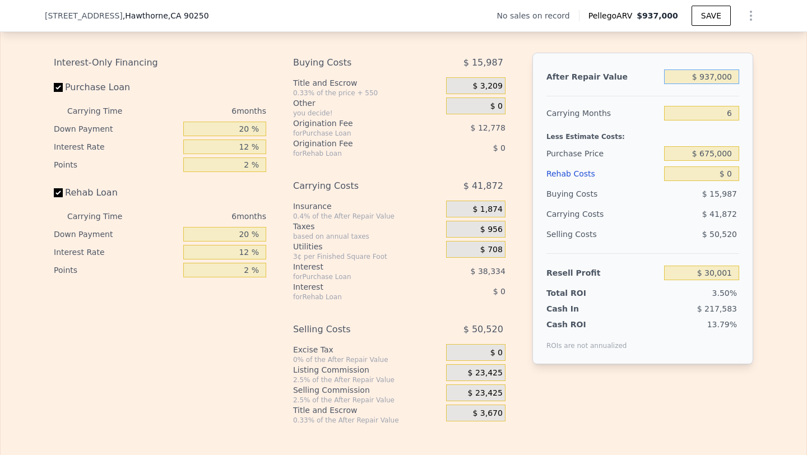
click at [709, 73] on input "$ 937,000" at bounding box center [701, 76] width 75 height 15
type input "$ 2,180"
type input "-$ 853,096"
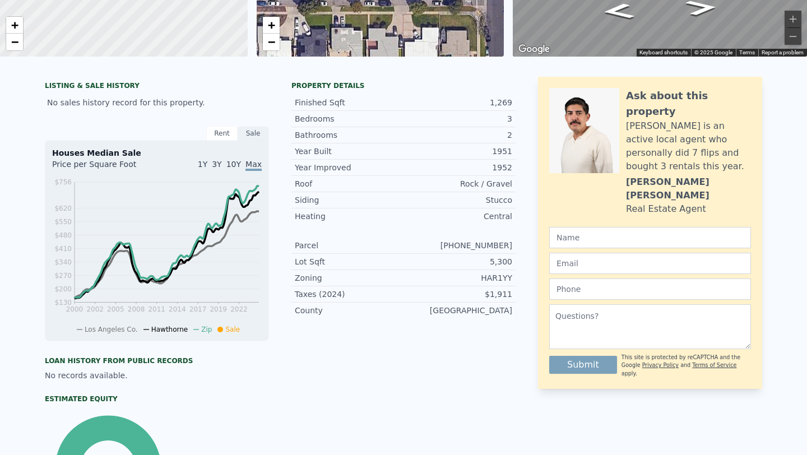
scroll to position [0, 0]
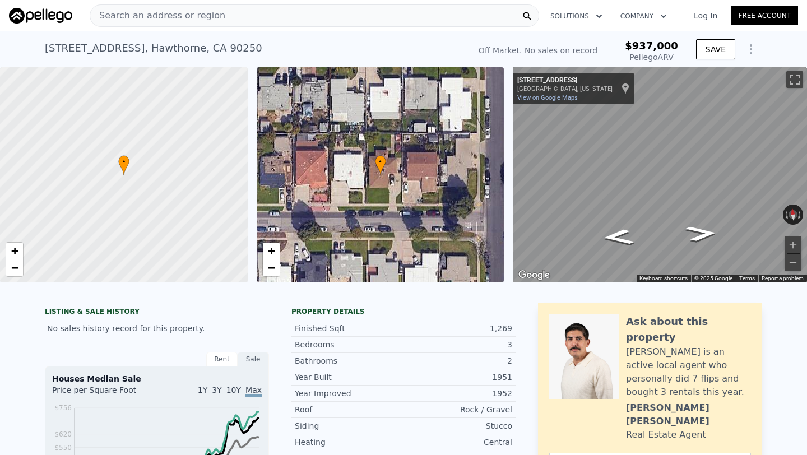
type input "$ 2,180"
click at [161, 16] on span "Search an address or region" at bounding box center [157, 15] width 135 height 13
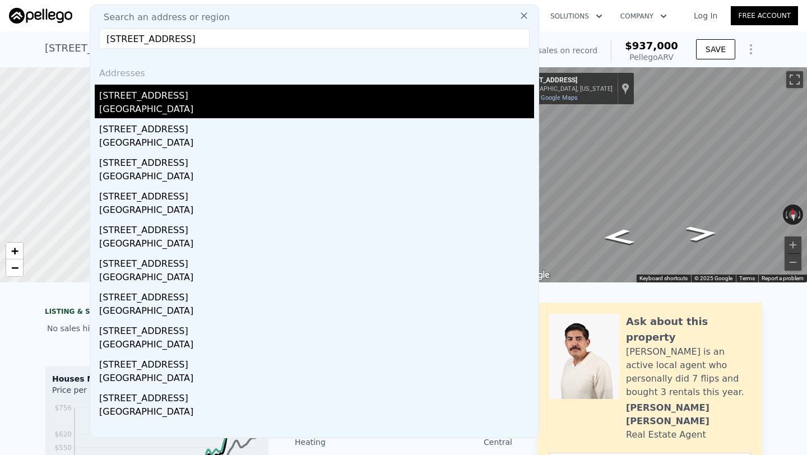
type input "2180 village way, signal hi"
click at [175, 109] on div "Signal Hill, CA 90755" at bounding box center [316, 110] width 435 height 16
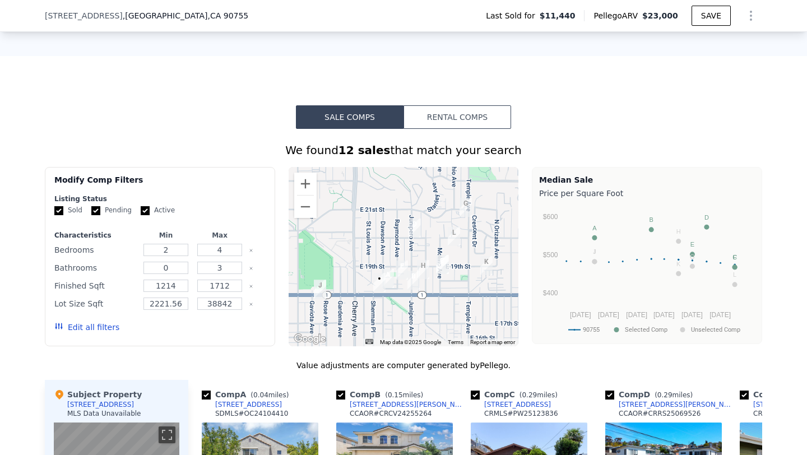
scroll to position [603, 0]
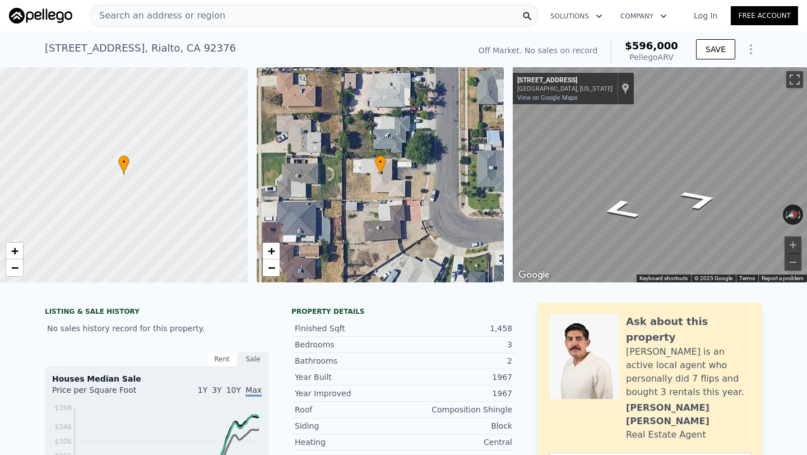
click at [198, 12] on span "Search an address or region" at bounding box center [157, 15] width 135 height 13
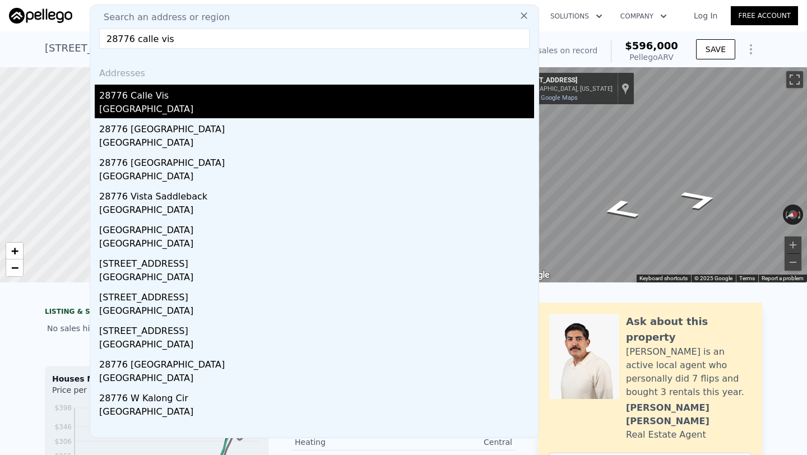
type input "28776 calle vis"
click at [213, 90] on div "28776 Calle Vis" at bounding box center [316, 94] width 435 height 18
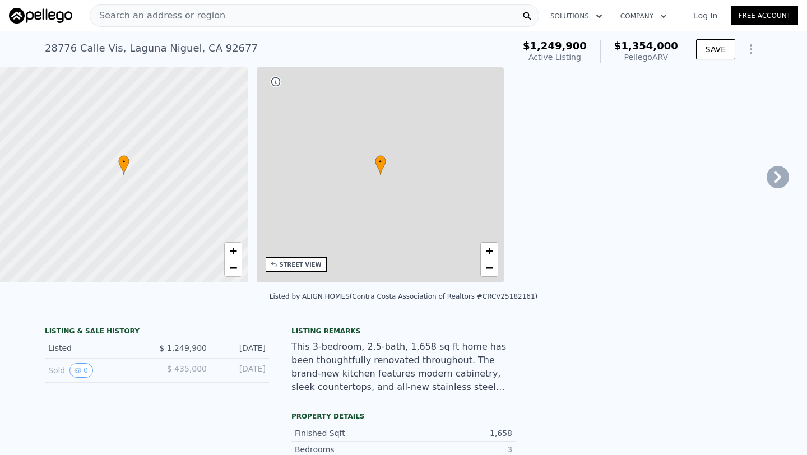
type input "2"
type input "1210"
type input "2227"
type input "3250"
type input "6000"
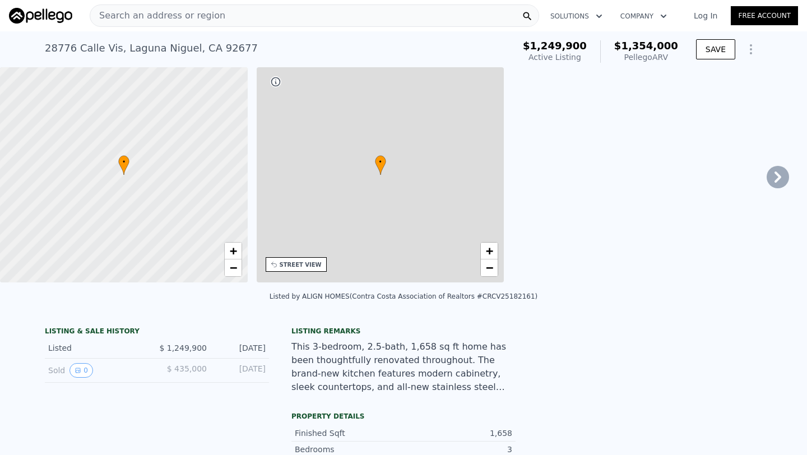
type input "$ 1,354,000"
type input "7"
type input "-$ 72,401"
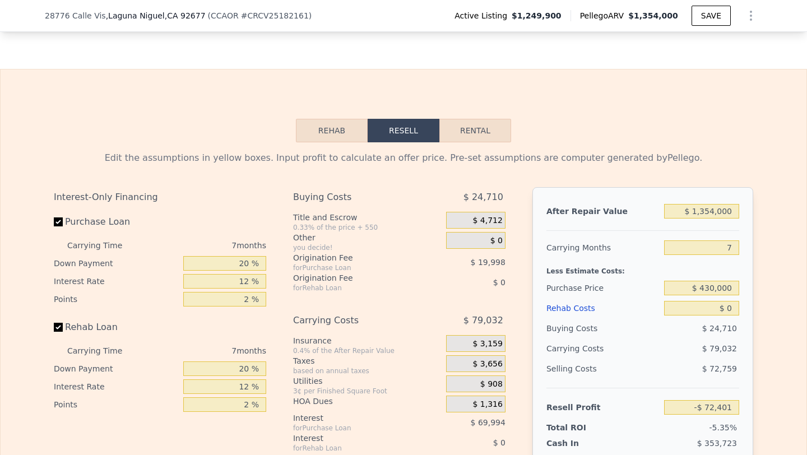
scroll to position [1559, 0]
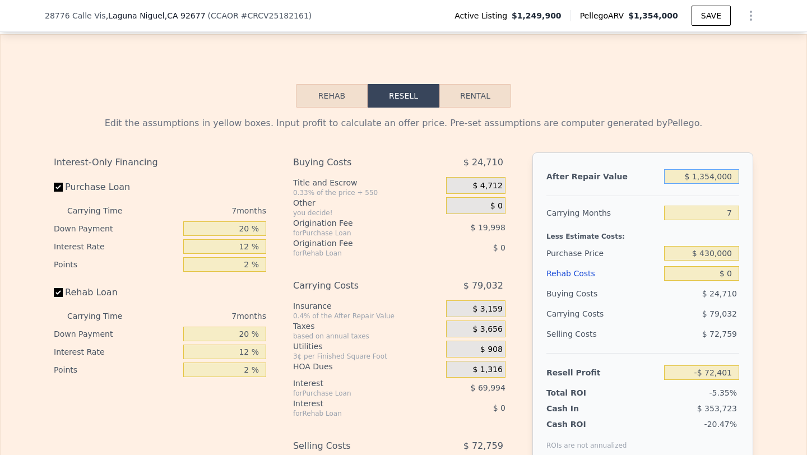
click at [709, 174] on input "$ 1,354,000" at bounding box center [701, 176] width 75 height 15
type input "$ 12"
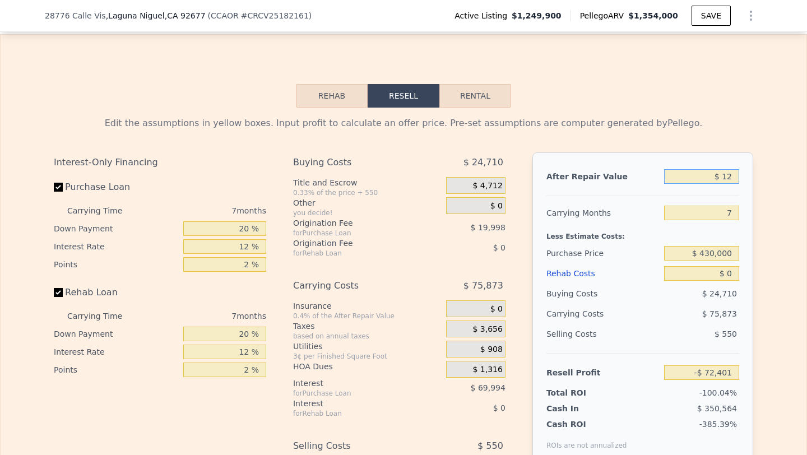
type input "-$ 1,351,021"
type input "$ 125"
type input "-$ 1,350,914"
type input "$ 12,500"
type input "-$ 1,339,230"
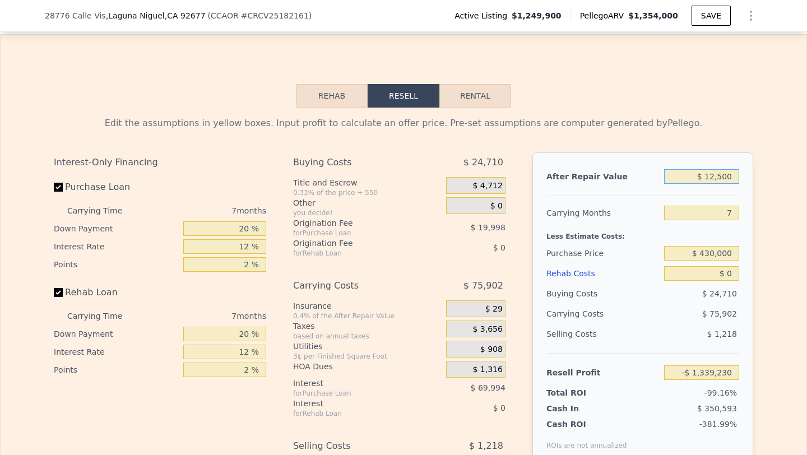
type input "$ 125,000"
type input "-$ 1,232,991"
type input "$ 1,250,000"
type input "-$ 170,613"
type input "$ 1,250,000"
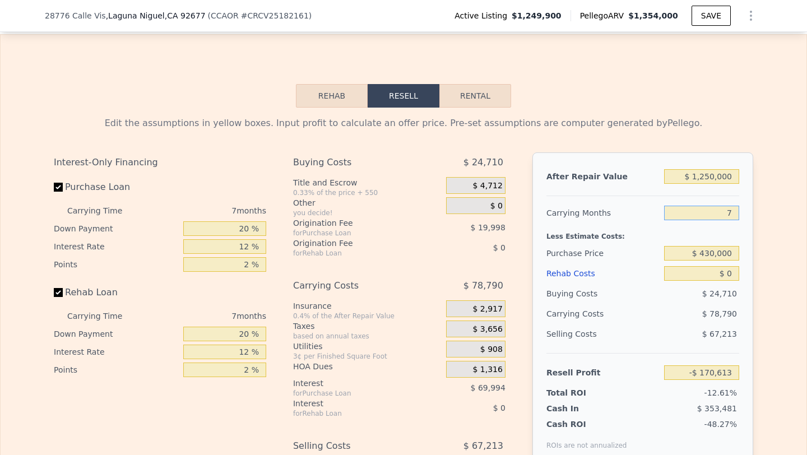
click at [733, 214] on input "7" at bounding box center [701, 213] width 75 height 15
type input "4"
type input "-$ 136,846"
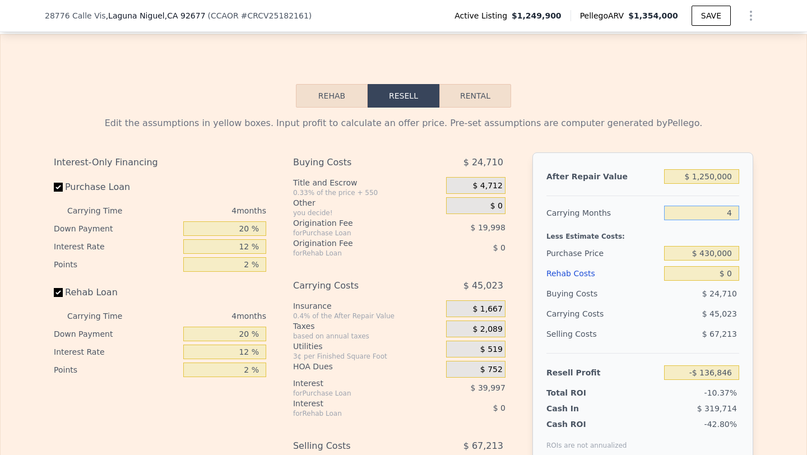
type input "4"
click at [716, 249] on input "$ 430,000" at bounding box center [701, 253] width 75 height 15
type input "$ 1,100,000"
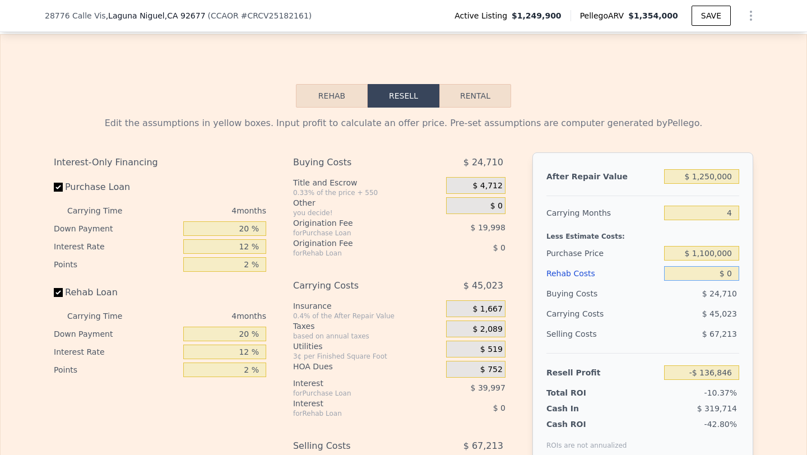
click at [729, 268] on input "$ 0" at bounding box center [701, 273] width 75 height 15
type input "$ 20,747"
click at [729, 268] on input "$ 0" at bounding box center [701, 273] width 75 height 15
type input "$ 70"
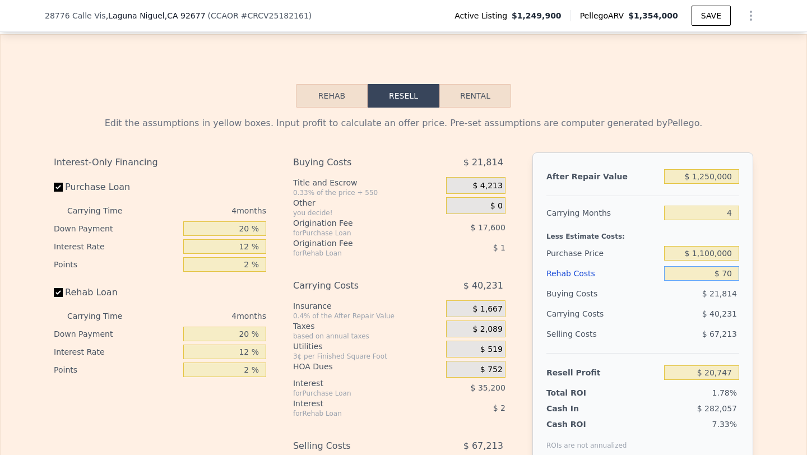
type input "$ 20,672"
type input "$ 700"
type input "$ 20,012"
type input "$ 7,000"
type input "$ 13,411"
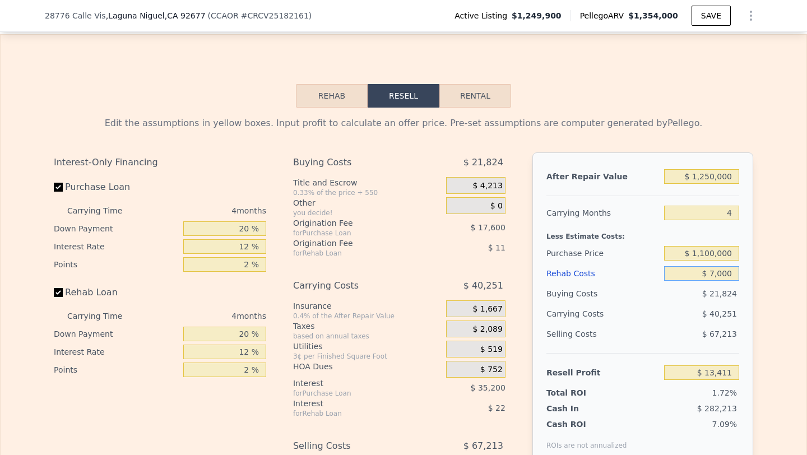
type input "$ 70,000"
type input "-$ 52,613"
type input "$ 7,000"
type input "$ 13,411"
type input "$ 700"
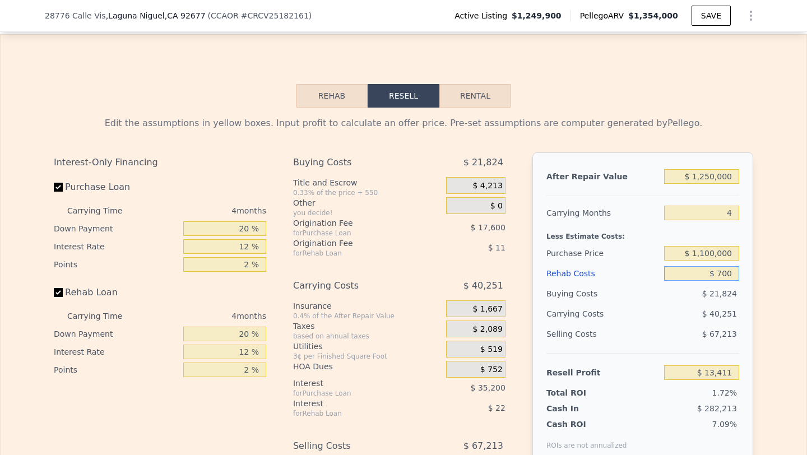
type input "$ 20,012"
type input "$ 70"
type input "$ 20,672"
type input "$ 7"
type input "$ 20,740"
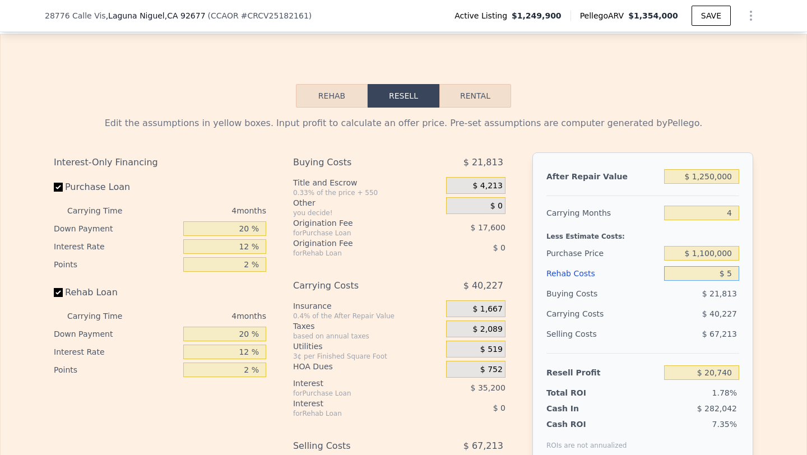
type input "$ 50"
type input "$ 20,696"
type input "$ 500"
type input "$ 20,223"
type input "$ 5,000"
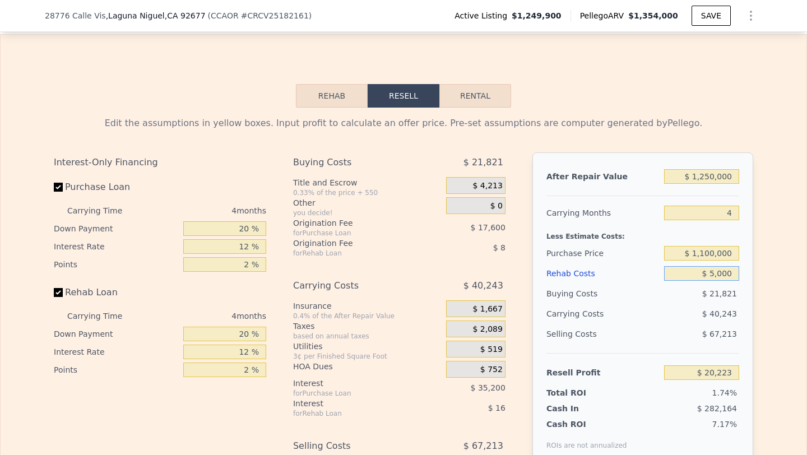
type input "$ 15,507"
type input "$ 50,000"
type input "-$ 31,653"
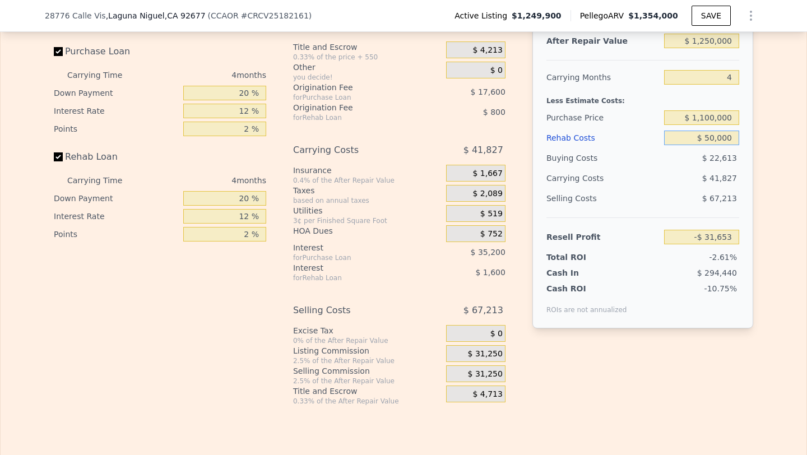
scroll to position [1717, 0]
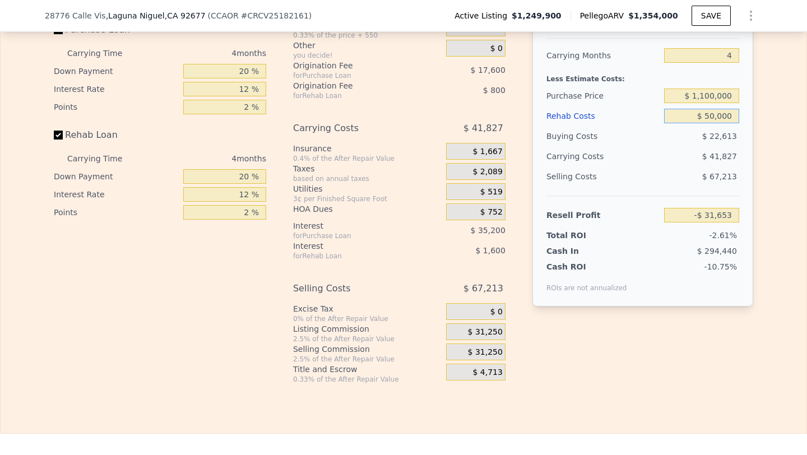
type input "$ 50,000"
click at [480, 351] on span "$ 31,250" at bounding box center [485, 352] width 35 height 10
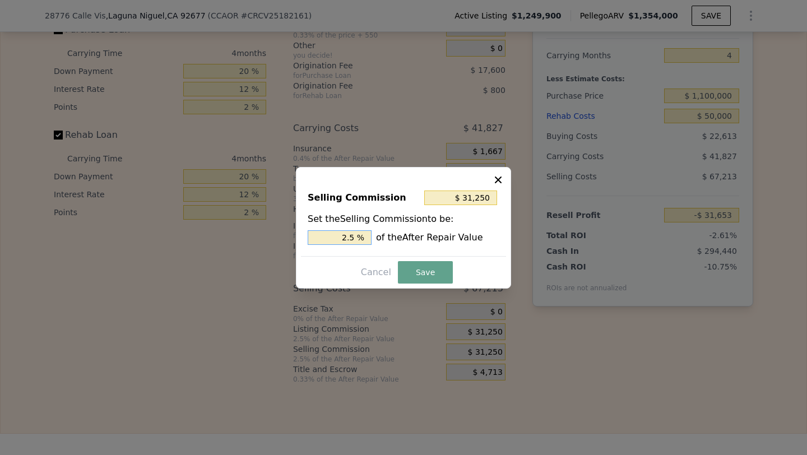
click at [354, 233] on input "2.5 %" at bounding box center [339, 237] width 64 height 15
type input "$ 0"
type input "0 %"
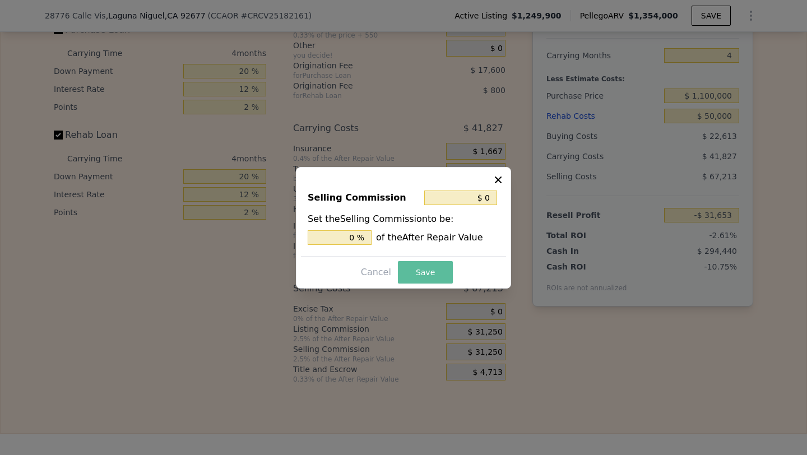
click at [428, 272] on button "Save" at bounding box center [425, 272] width 55 height 22
type input "-$ 403"
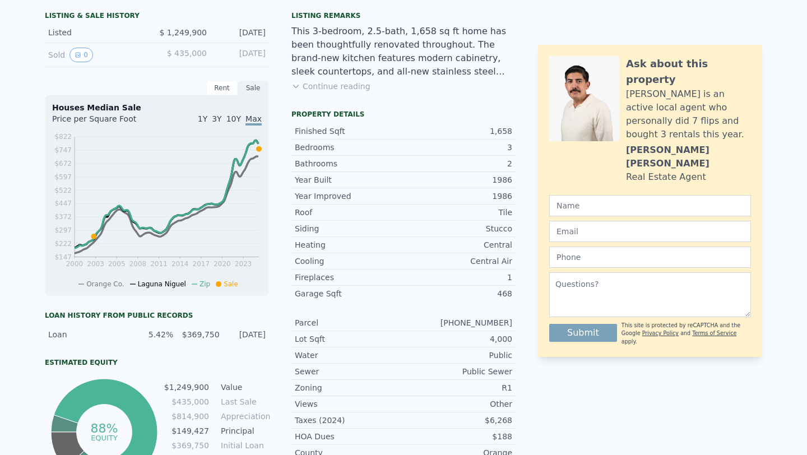
scroll to position [0, 0]
